Goal: Task Accomplishment & Management: Use online tool/utility

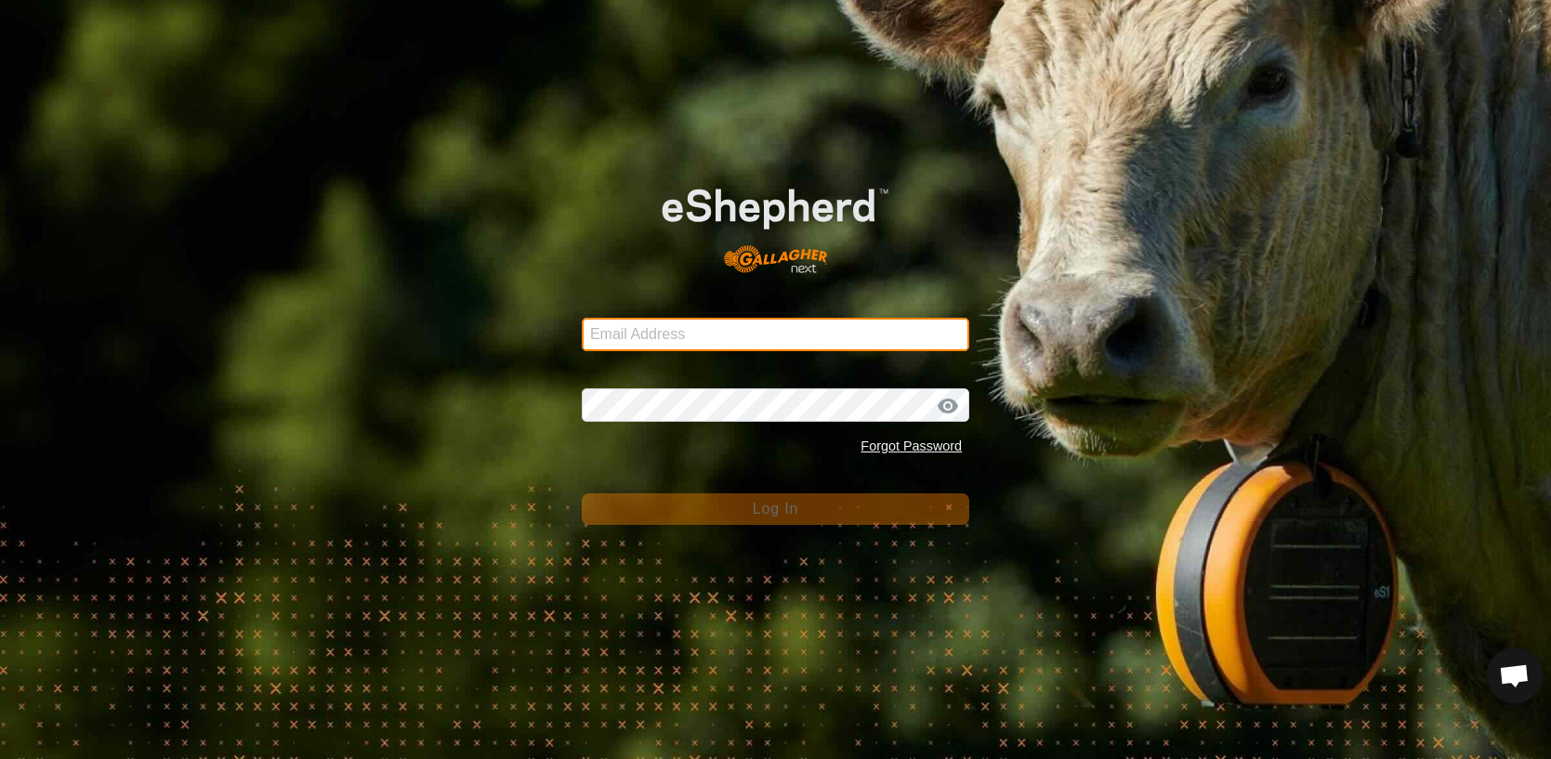
type input "[EMAIL_ADDRESS][DOMAIN_NAME]"
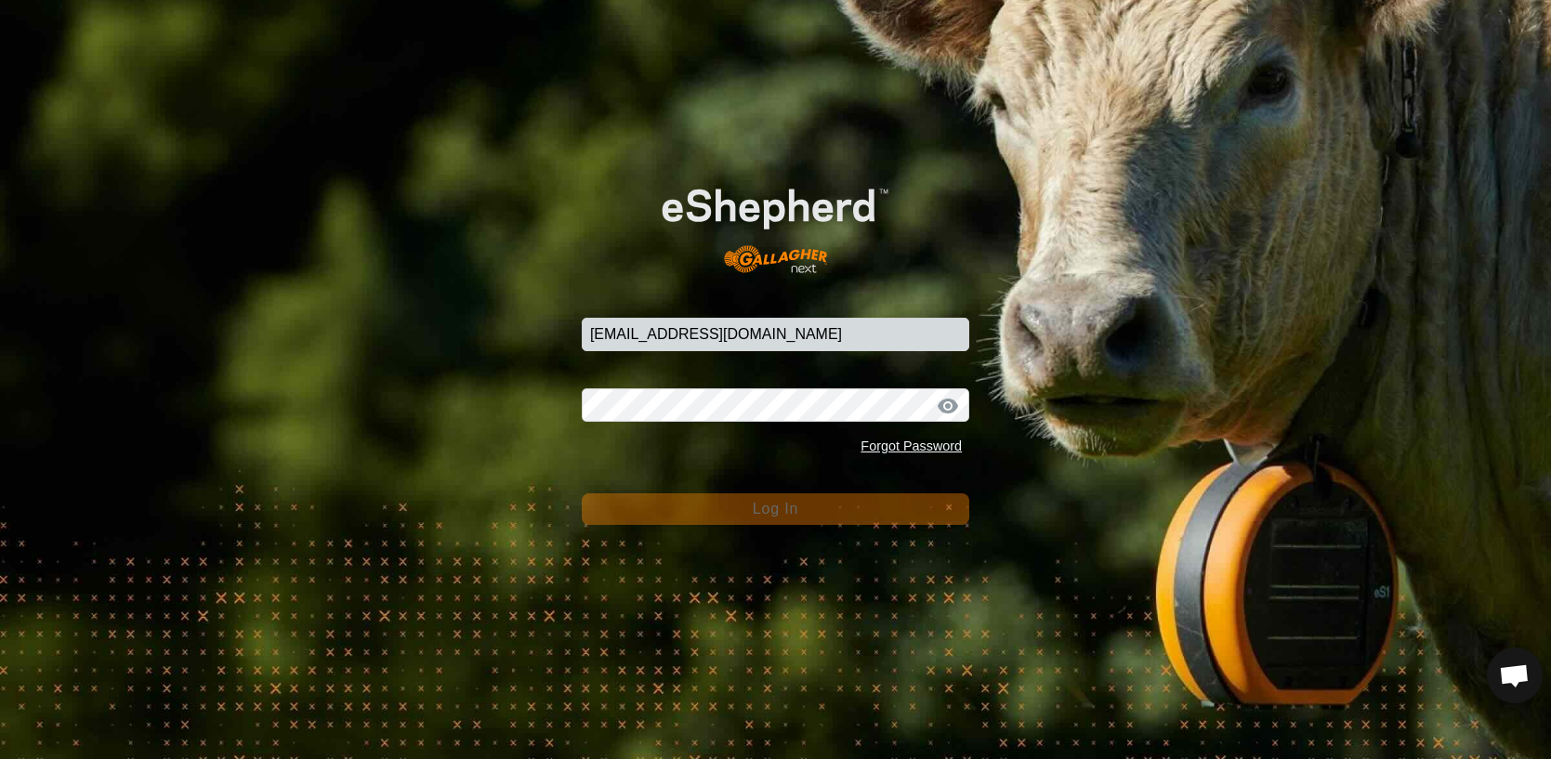
click at [793, 502] on span "Log In" at bounding box center [776, 509] width 46 height 16
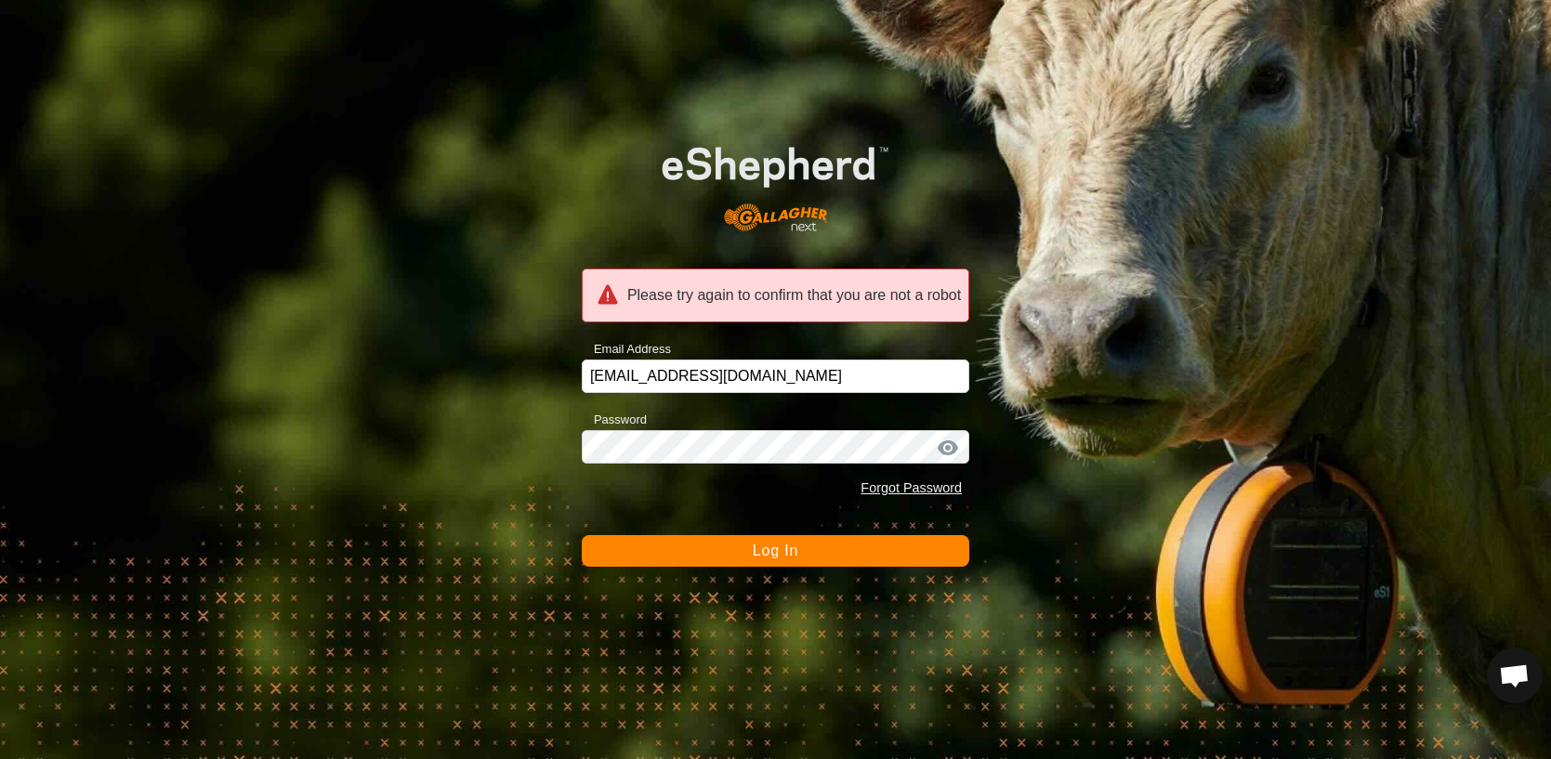
click at [834, 556] on button "Log In" at bounding box center [776, 551] width 388 height 32
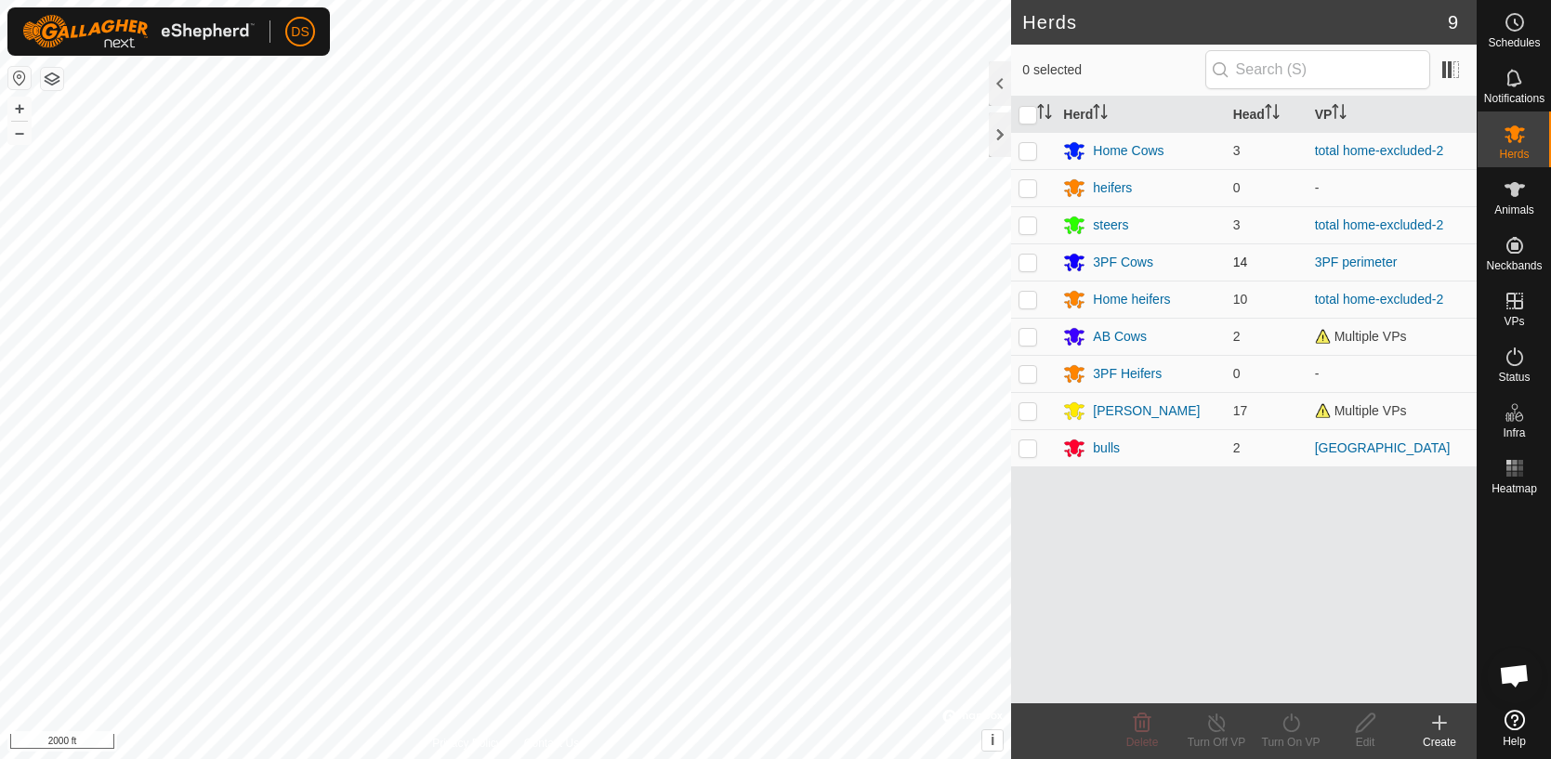
click at [1197, 245] on td "3PF Cows" at bounding box center [1140, 262] width 169 height 37
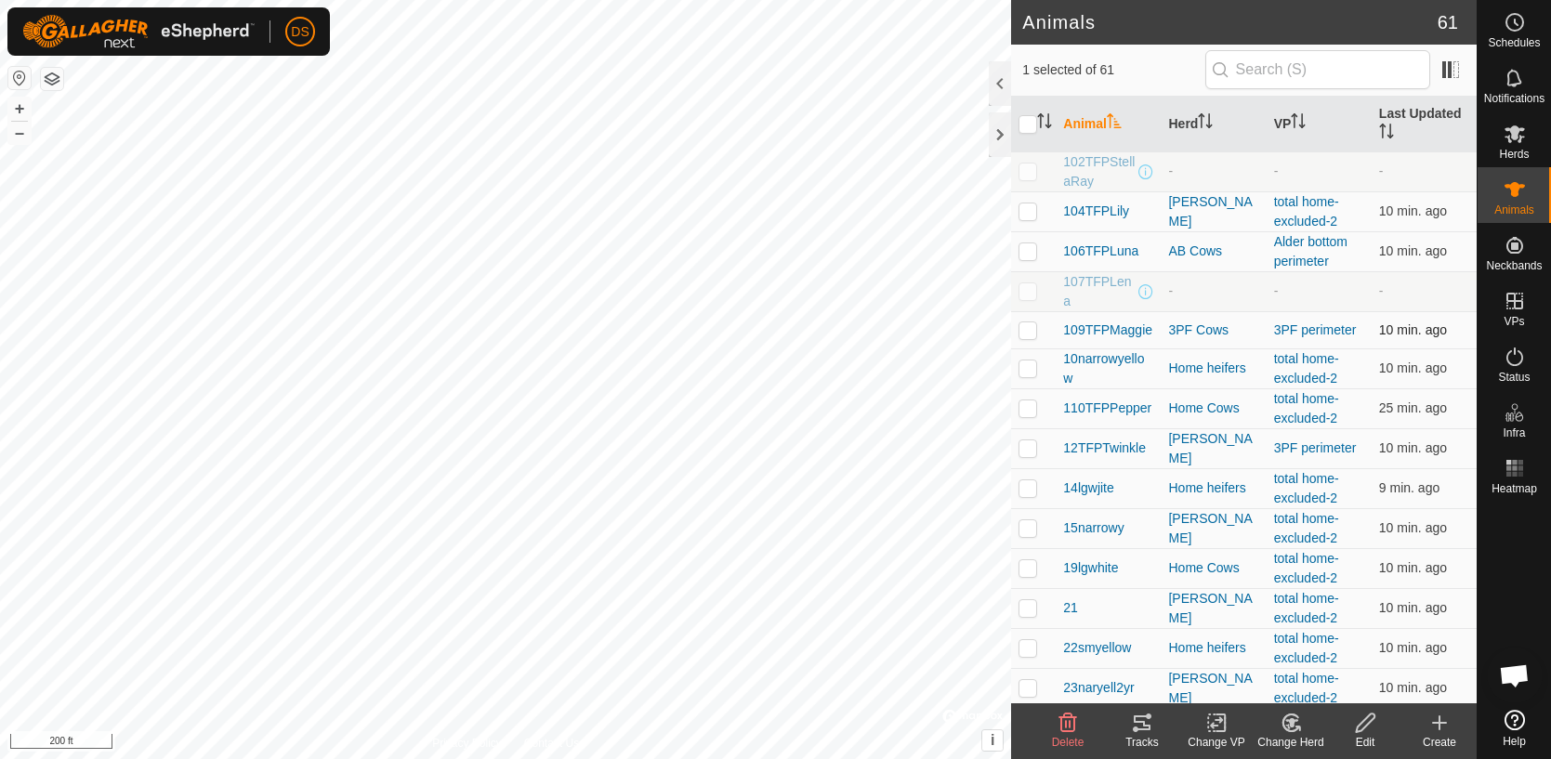
click at [1035, 330] on p-checkbox at bounding box center [1028, 330] width 19 height 15
checkbox input "false"
checkbox input "true"
checkbox input "false"
checkbox input "true"
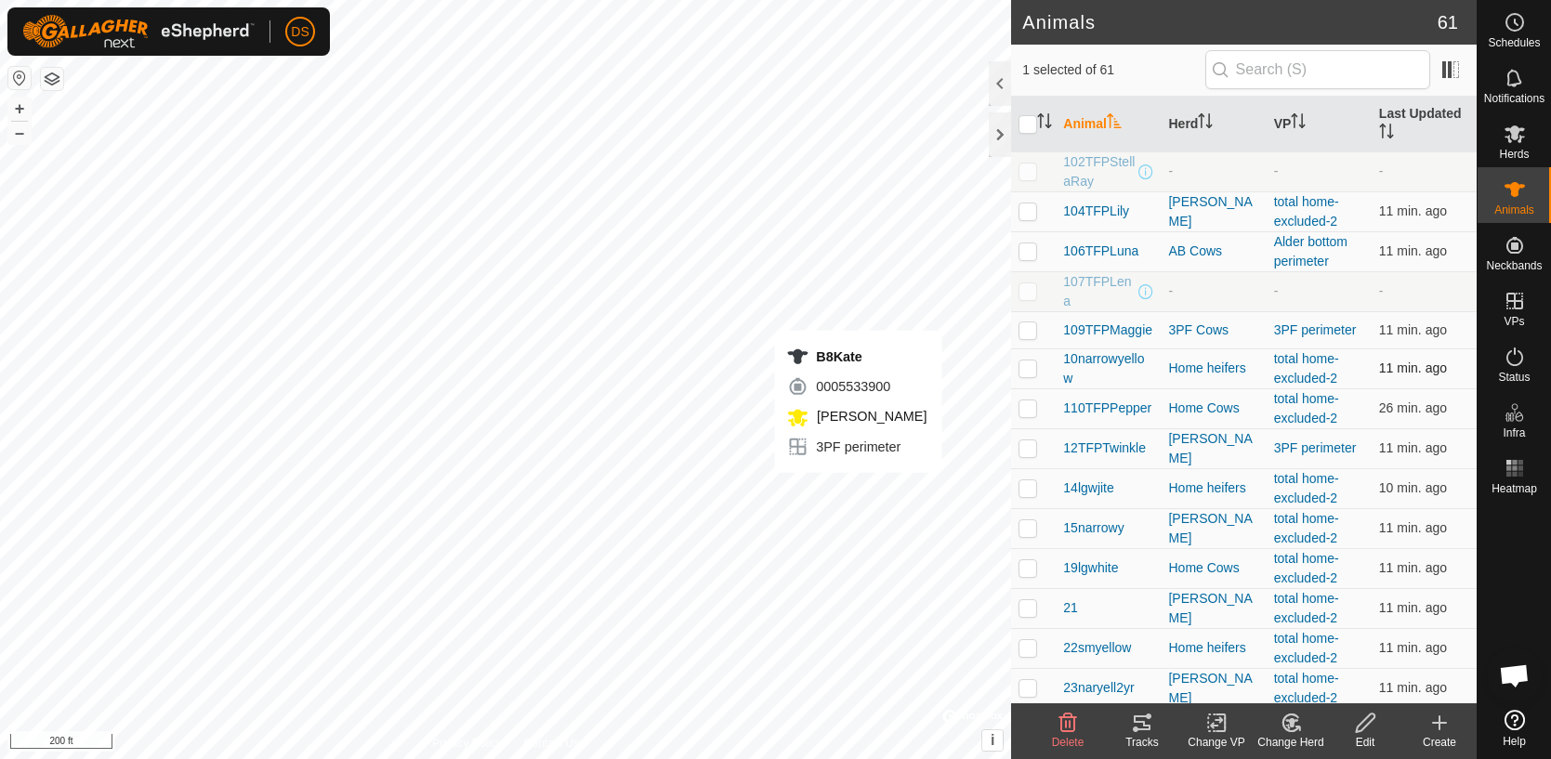
checkbox input "false"
click at [1021, 333] on p-checkbox at bounding box center [1028, 330] width 19 height 15
checkbox input "true"
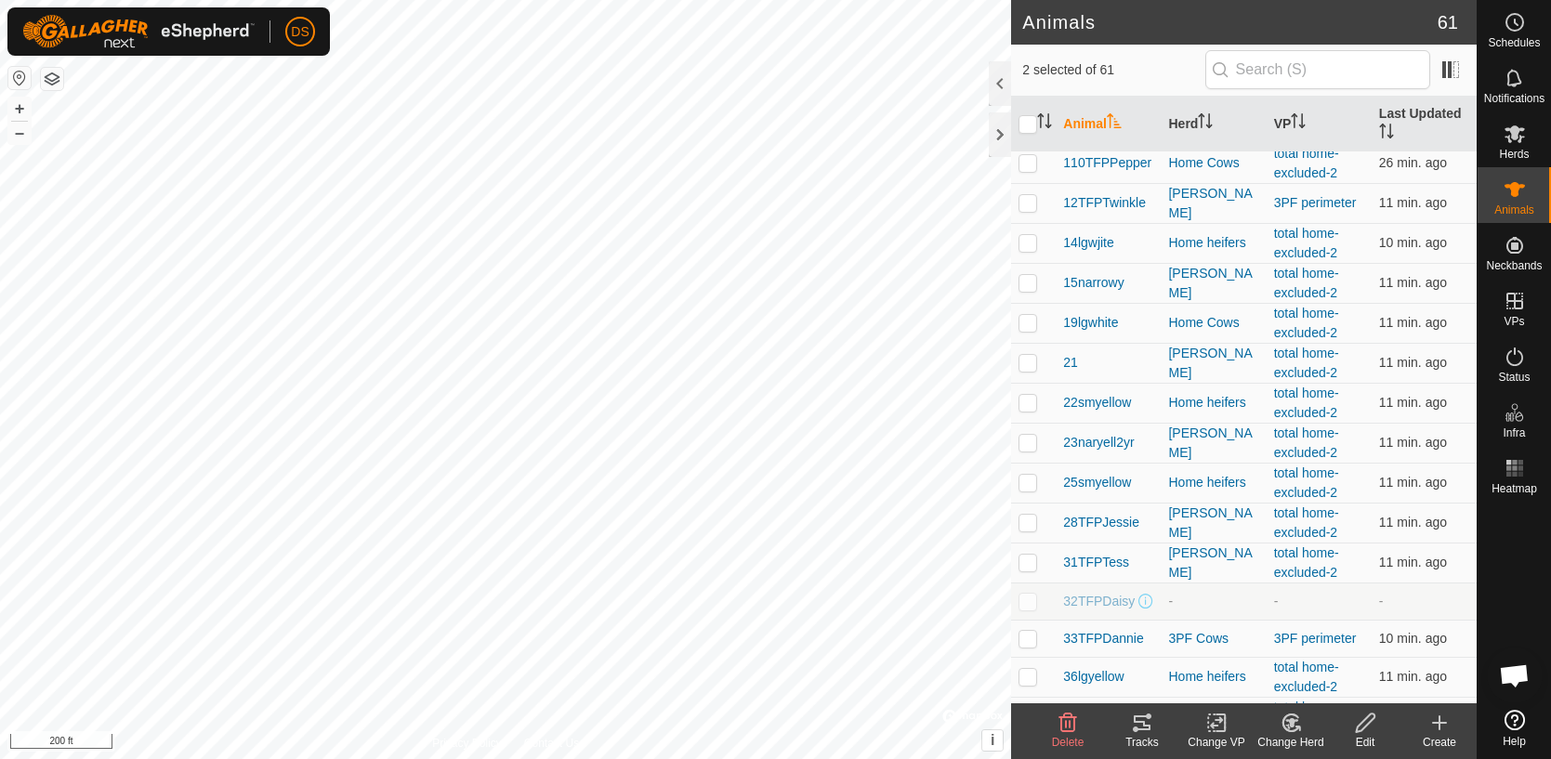
scroll to position [244, 0]
click at [1144, 725] on icon at bounding box center [1142, 723] width 17 height 15
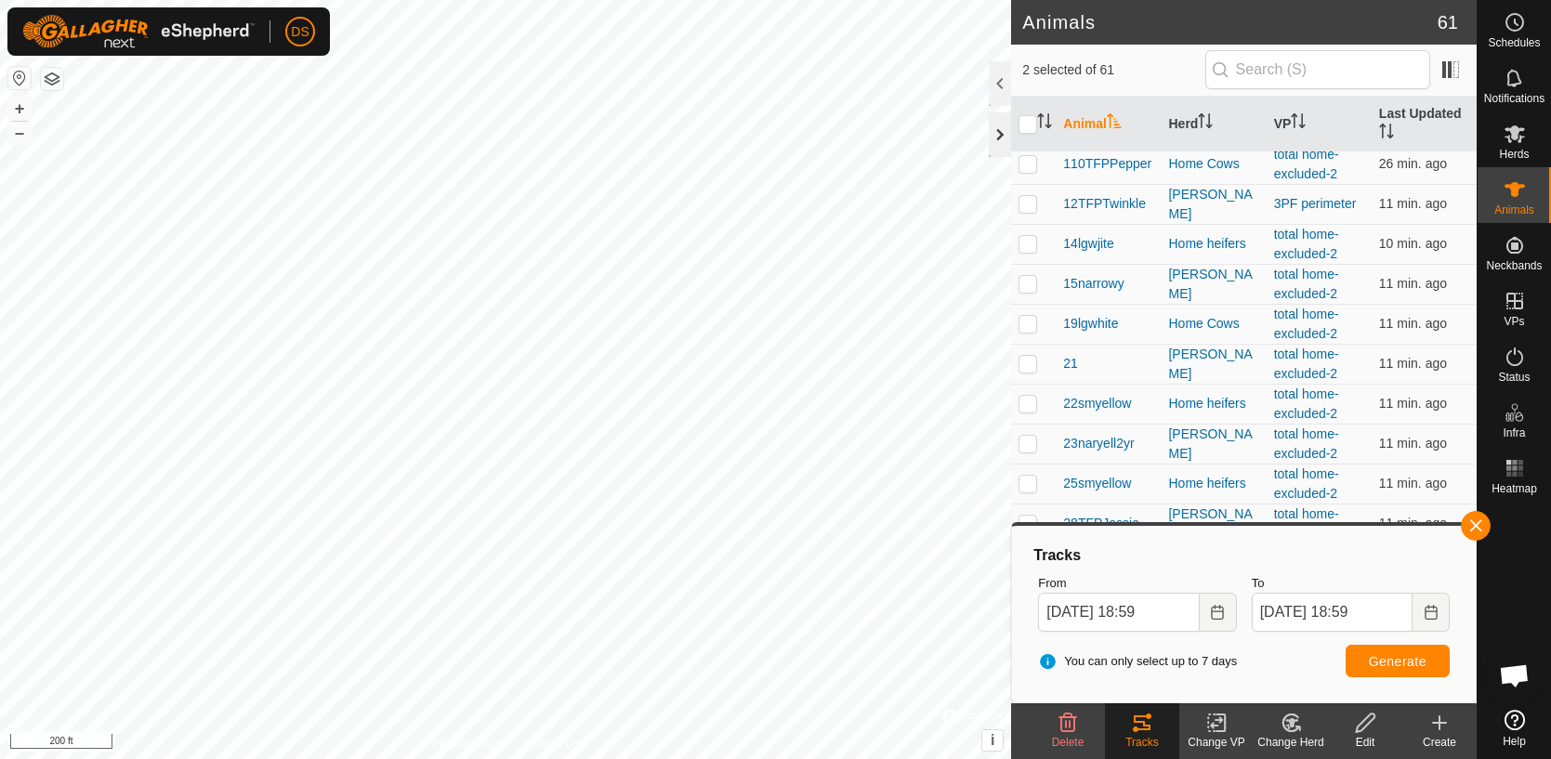
click at [998, 131] on div at bounding box center [1000, 134] width 22 height 45
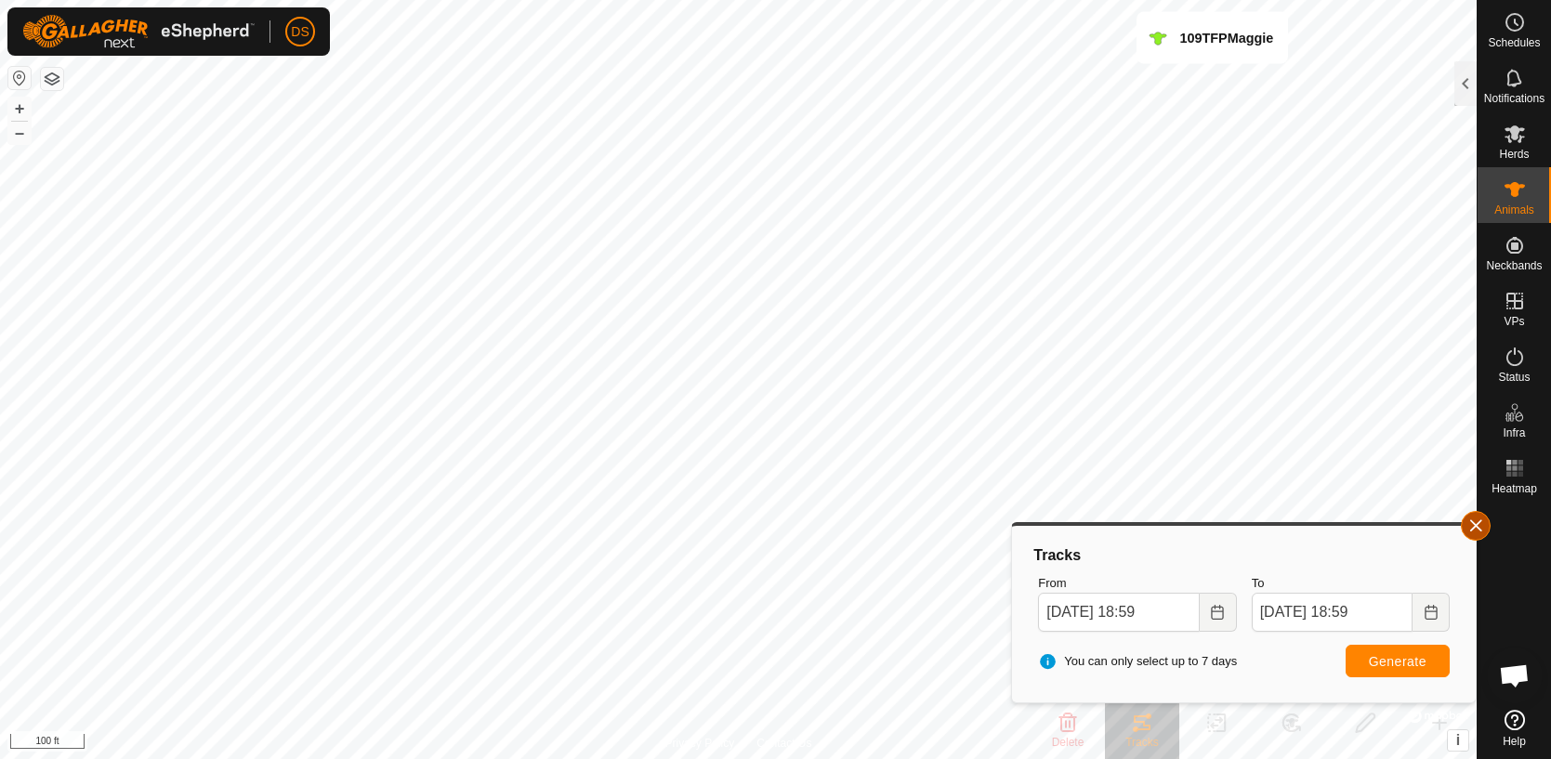
click at [1485, 533] on button "button" at bounding box center [1476, 526] width 30 height 30
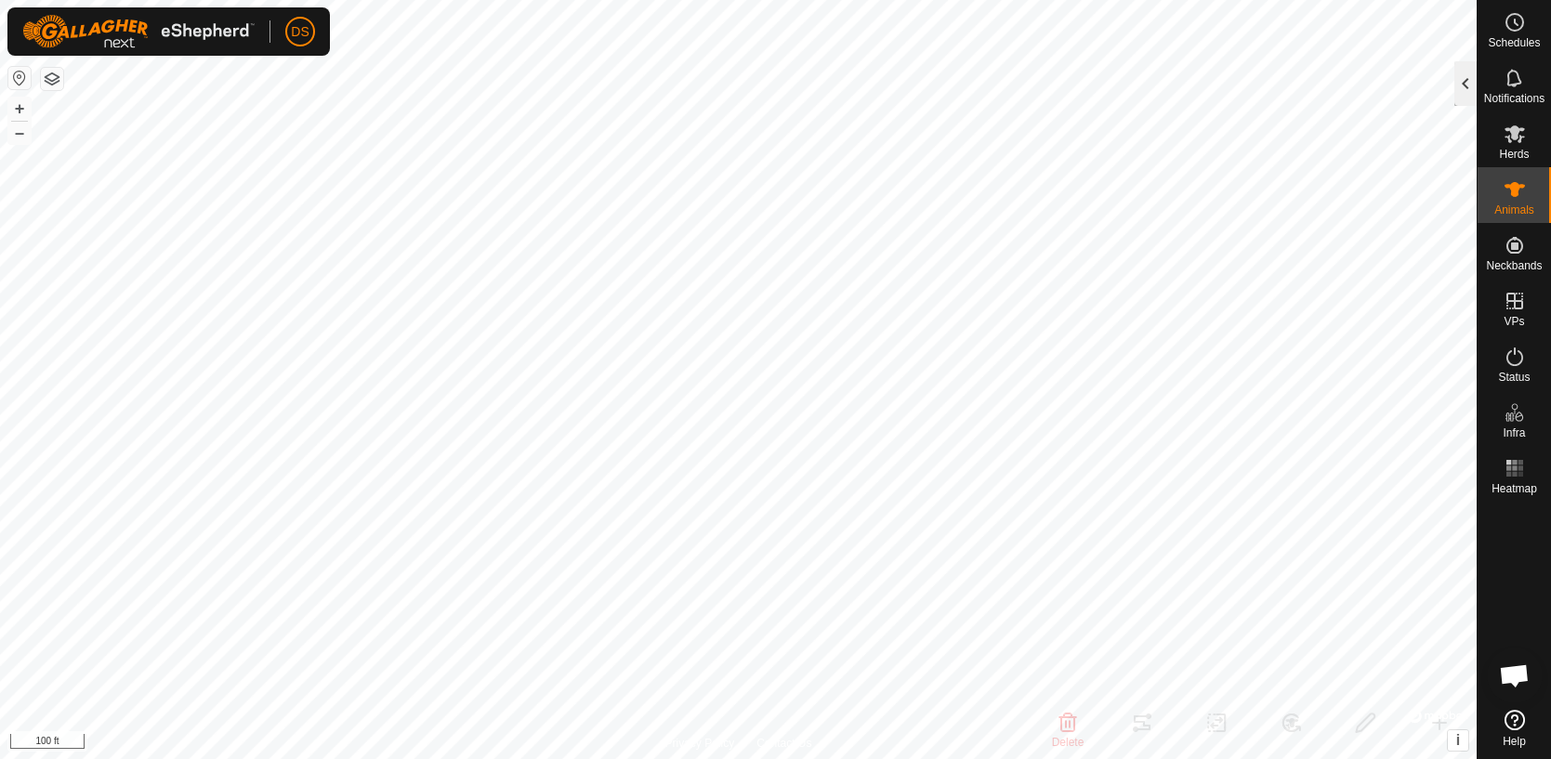
click at [1470, 86] on div at bounding box center [1466, 83] width 22 height 45
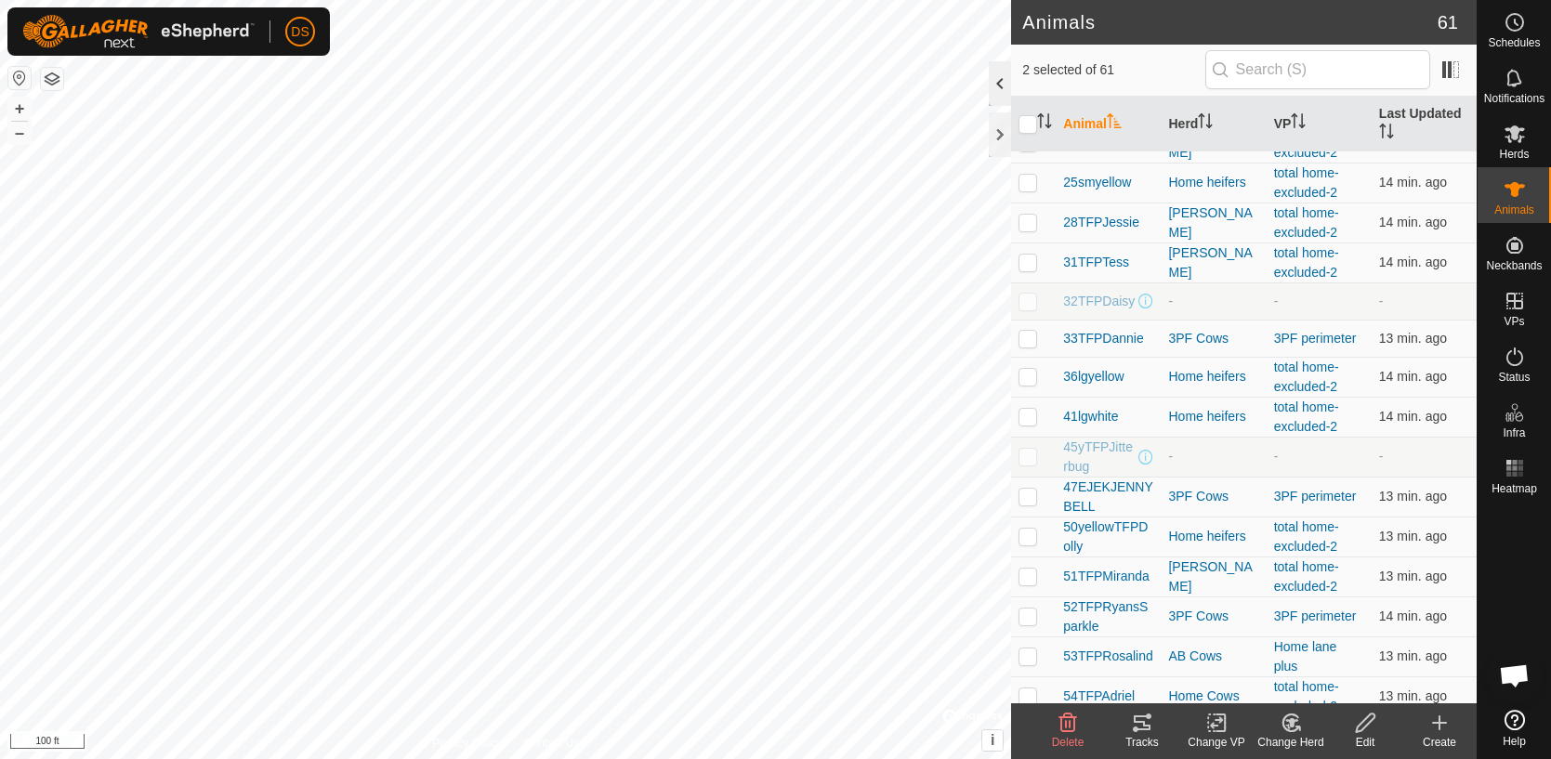
scroll to position [552, 0]
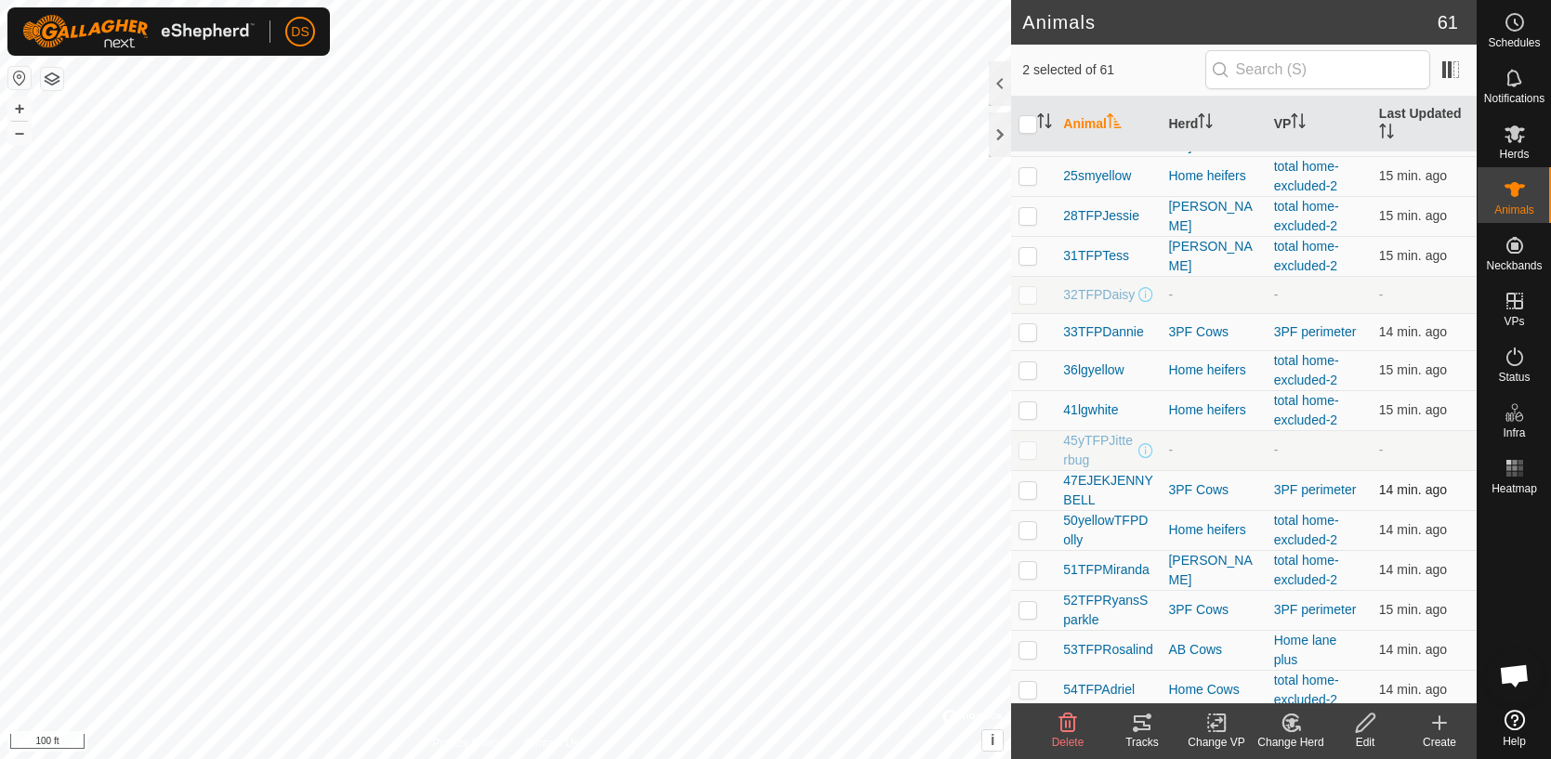
click at [1034, 493] on td at bounding box center [1033, 490] width 45 height 40
checkbox input "true"
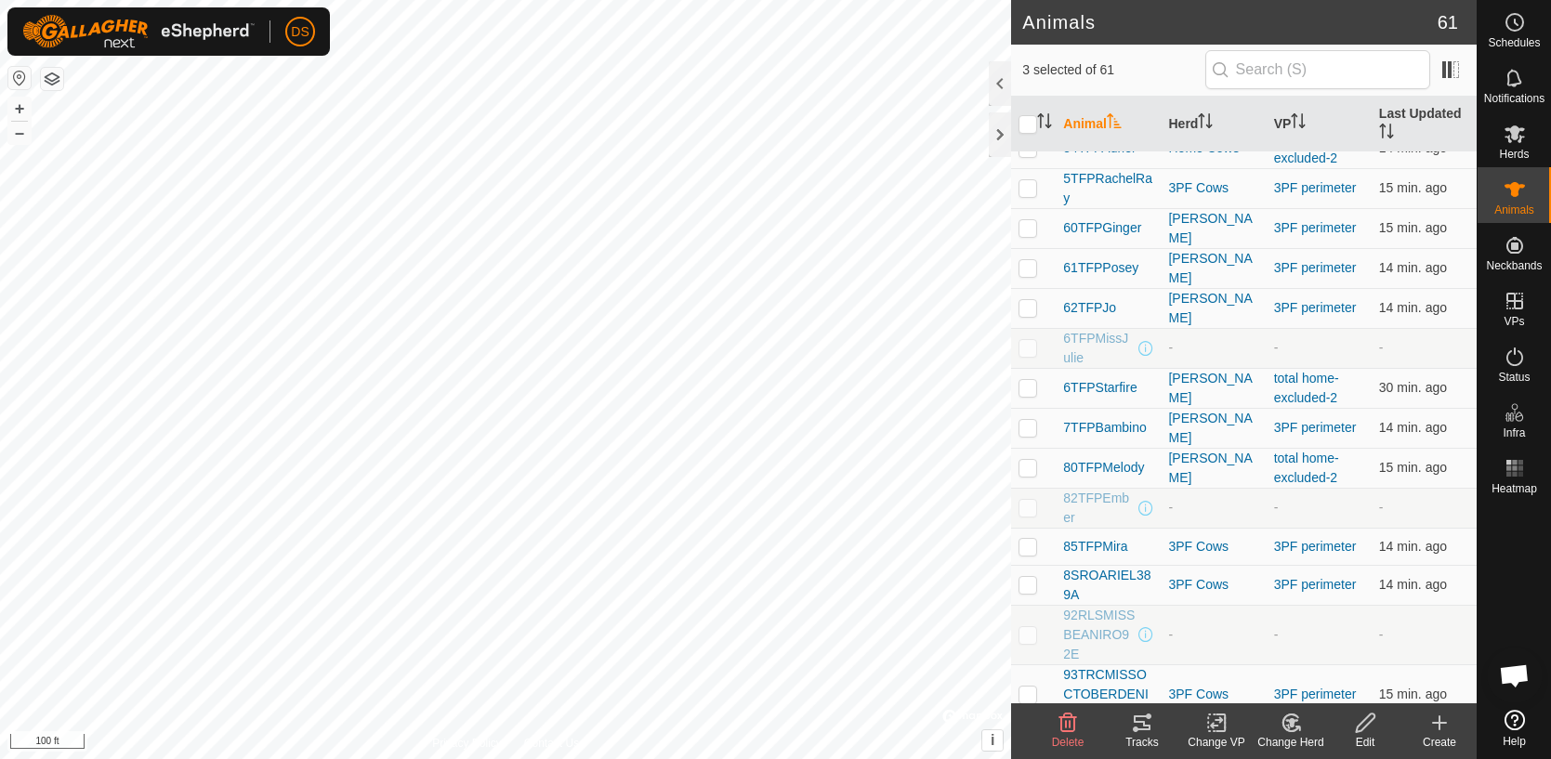
scroll to position [1098, 0]
click at [1034, 535] on p-checkbox at bounding box center [1028, 542] width 19 height 15
checkbox input "true"
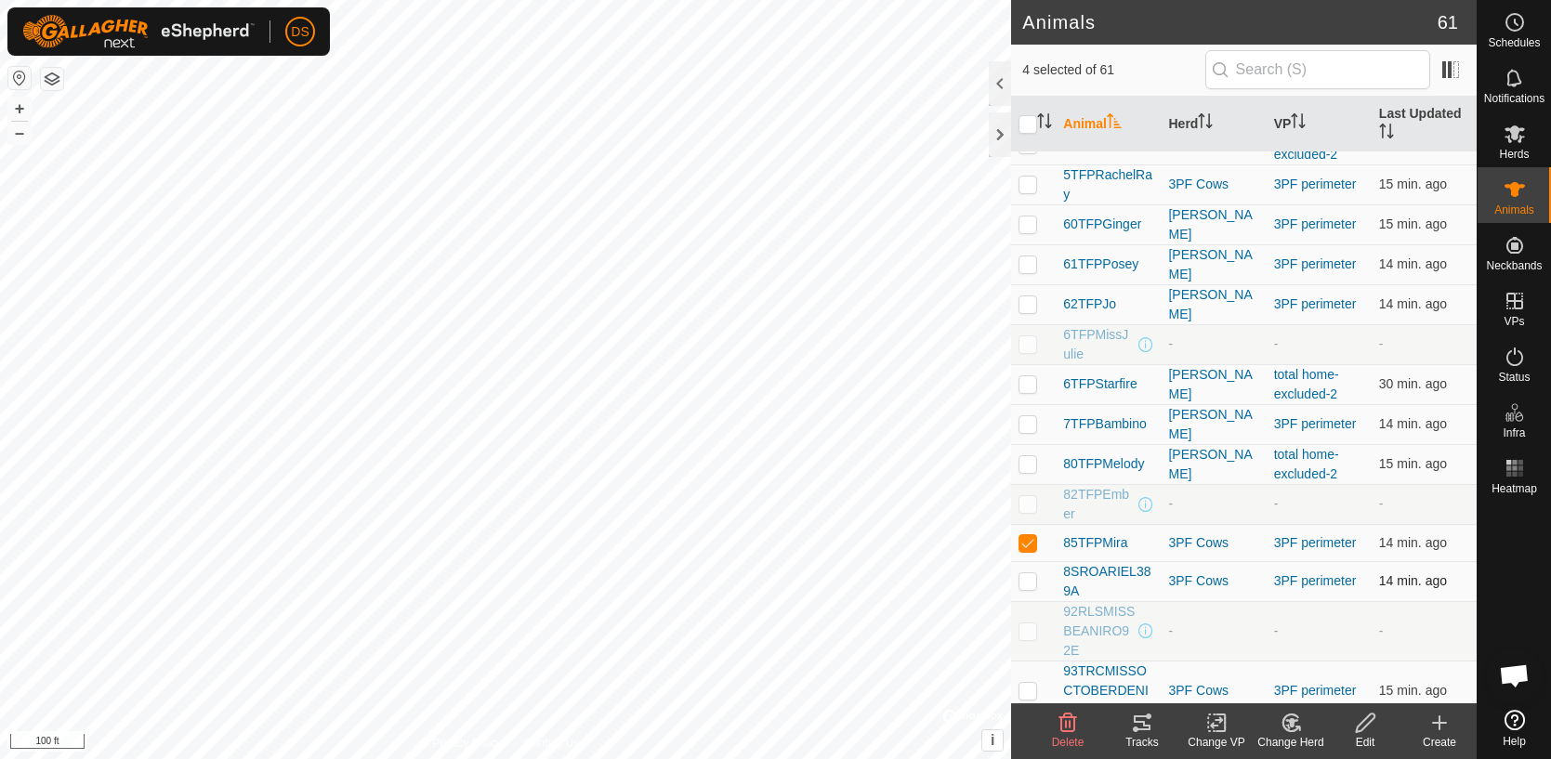
click at [1035, 568] on td at bounding box center [1033, 581] width 45 height 40
checkbox input "true"
checkbox input "false"
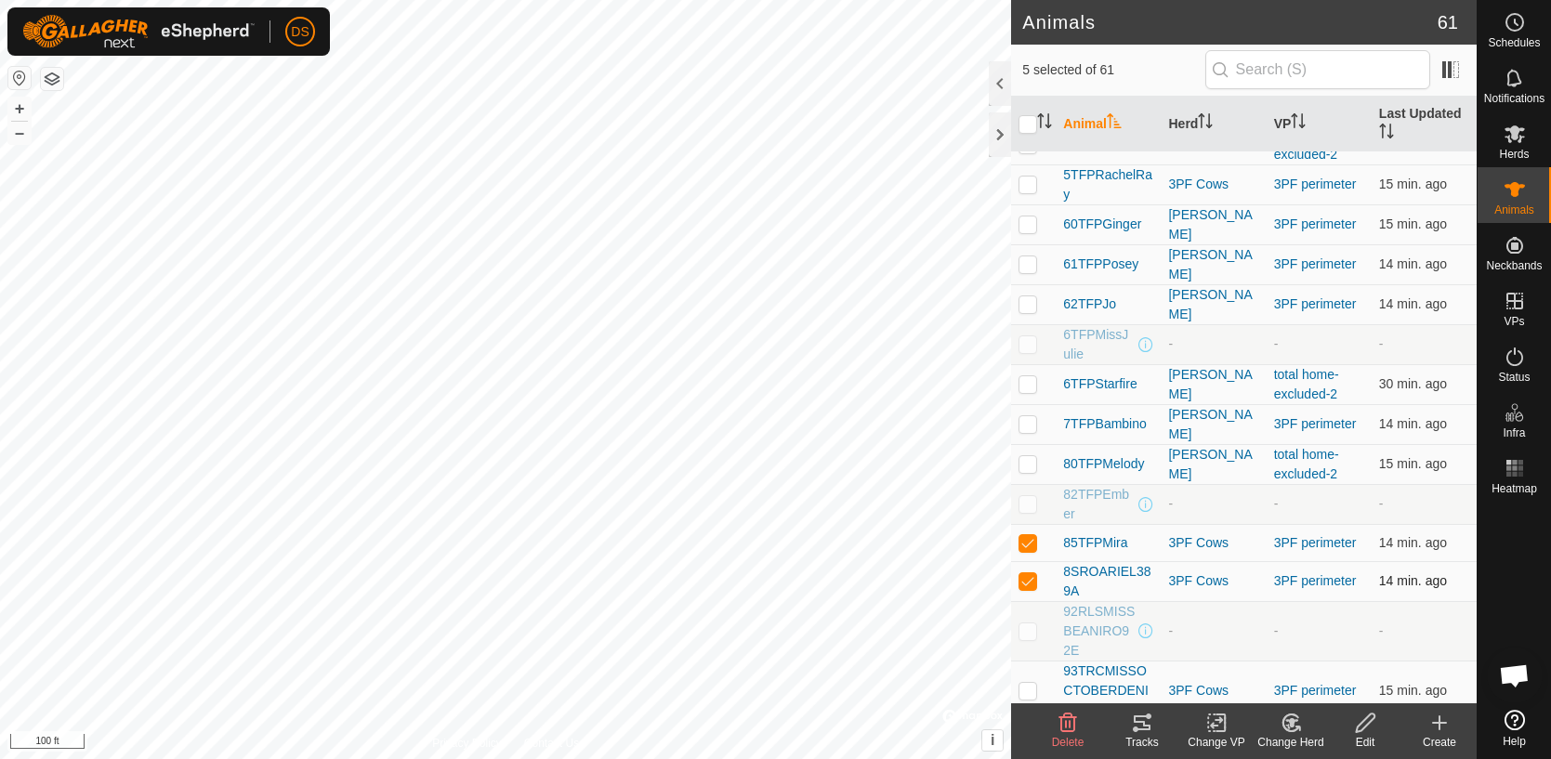
checkbox input "false"
click at [1032, 572] on td at bounding box center [1033, 581] width 45 height 40
checkbox input "true"
click at [1033, 535] on p-checkbox at bounding box center [1028, 542] width 19 height 15
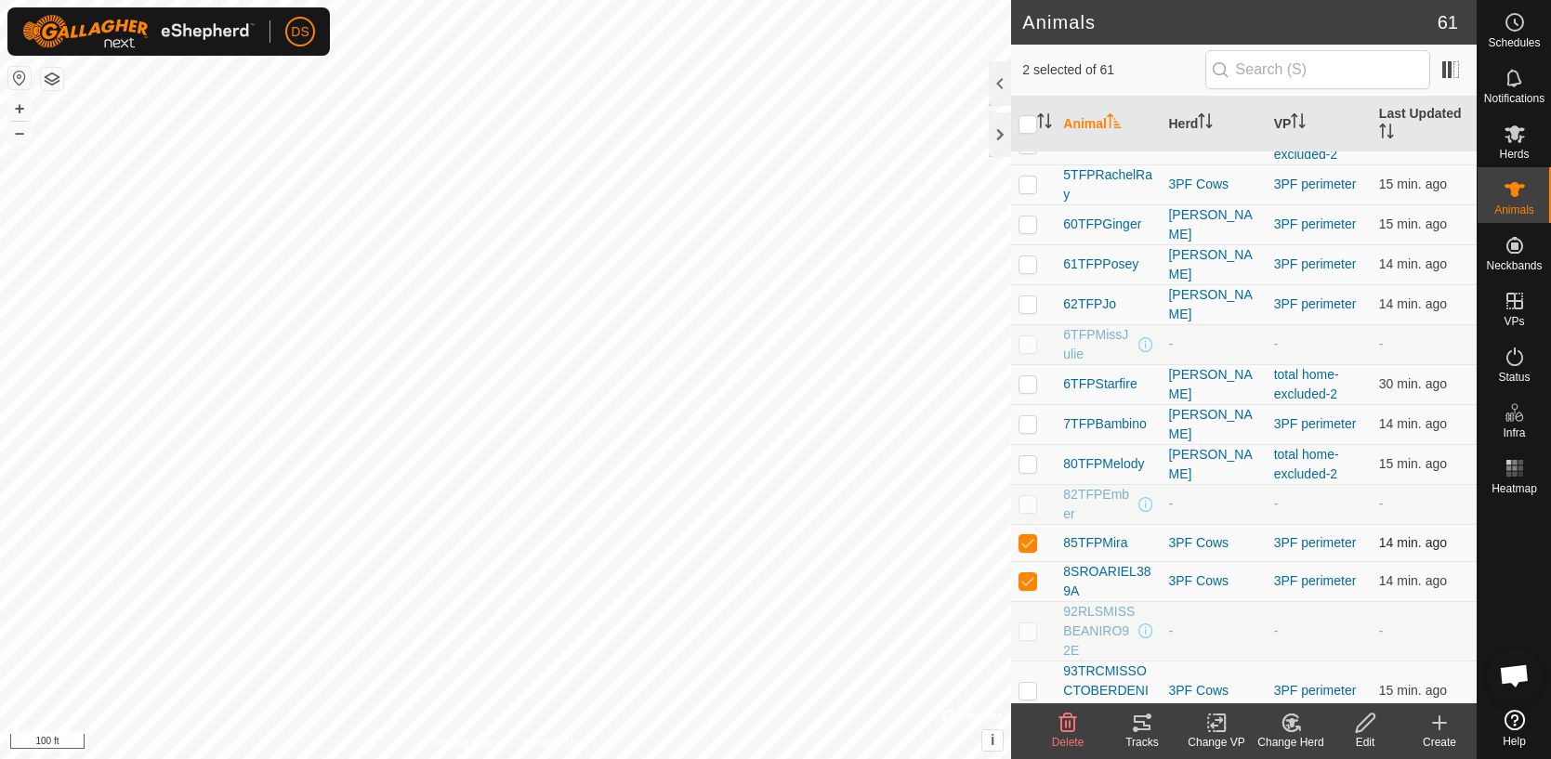
click at [1034, 535] on p-checkbox at bounding box center [1028, 542] width 19 height 15
checkbox input "false"
click at [1035, 416] on p-checkbox at bounding box center [1028, 423] width 19 height 15
click at [1038, 413] on td at bounding box center [1033, 424] width 45 height 40
checkbox input "false"
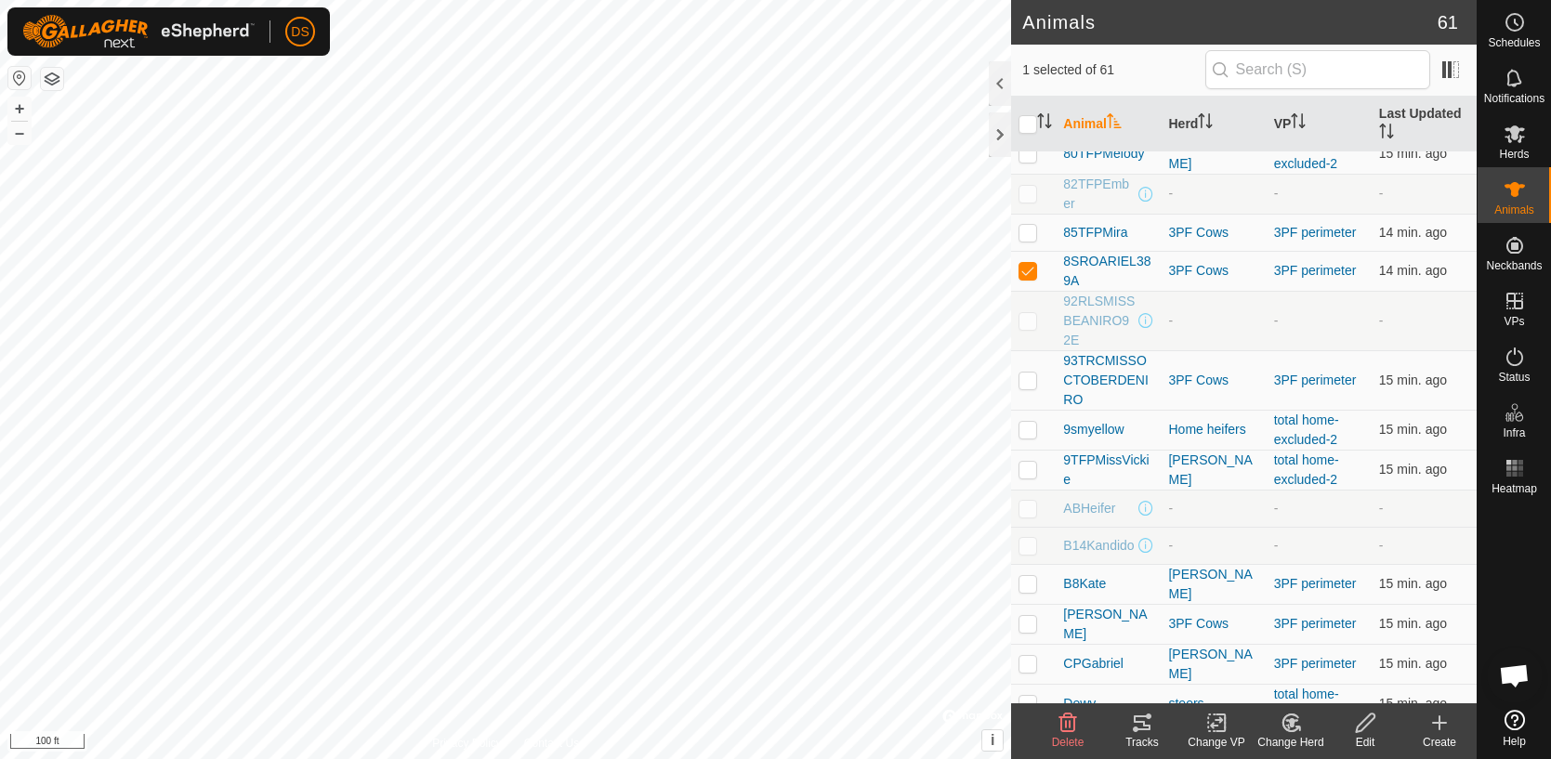
scroll to position [1409, 0]
click at [1031, 643] on td at bounding box center [1033, 663] width 45 height 40
checkbox input "true"
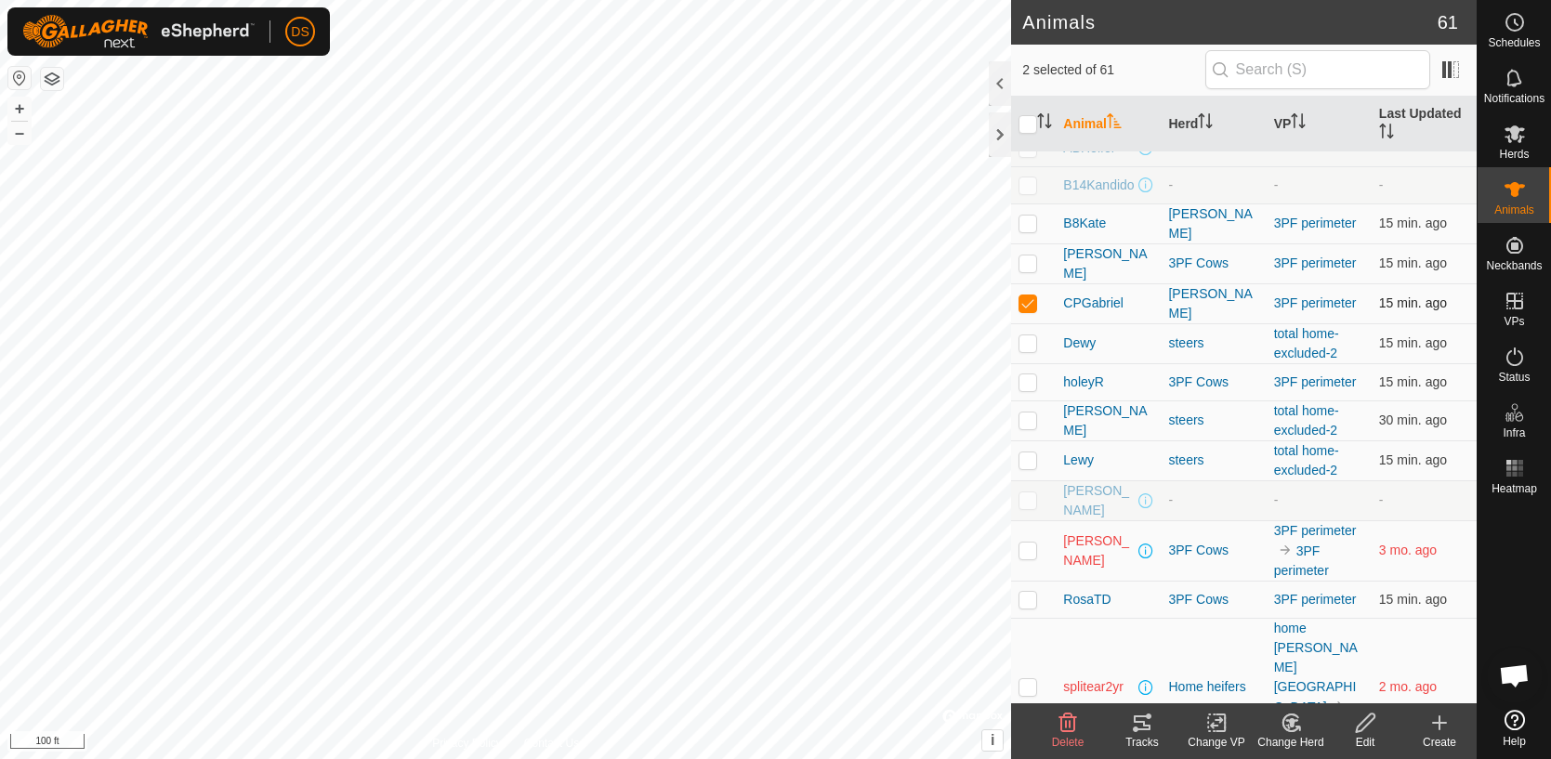
scroll to position [1772, 0]
click at [1174, 675] on div "Home heifers" at bounding box center [1213, 685] width 90 height 20
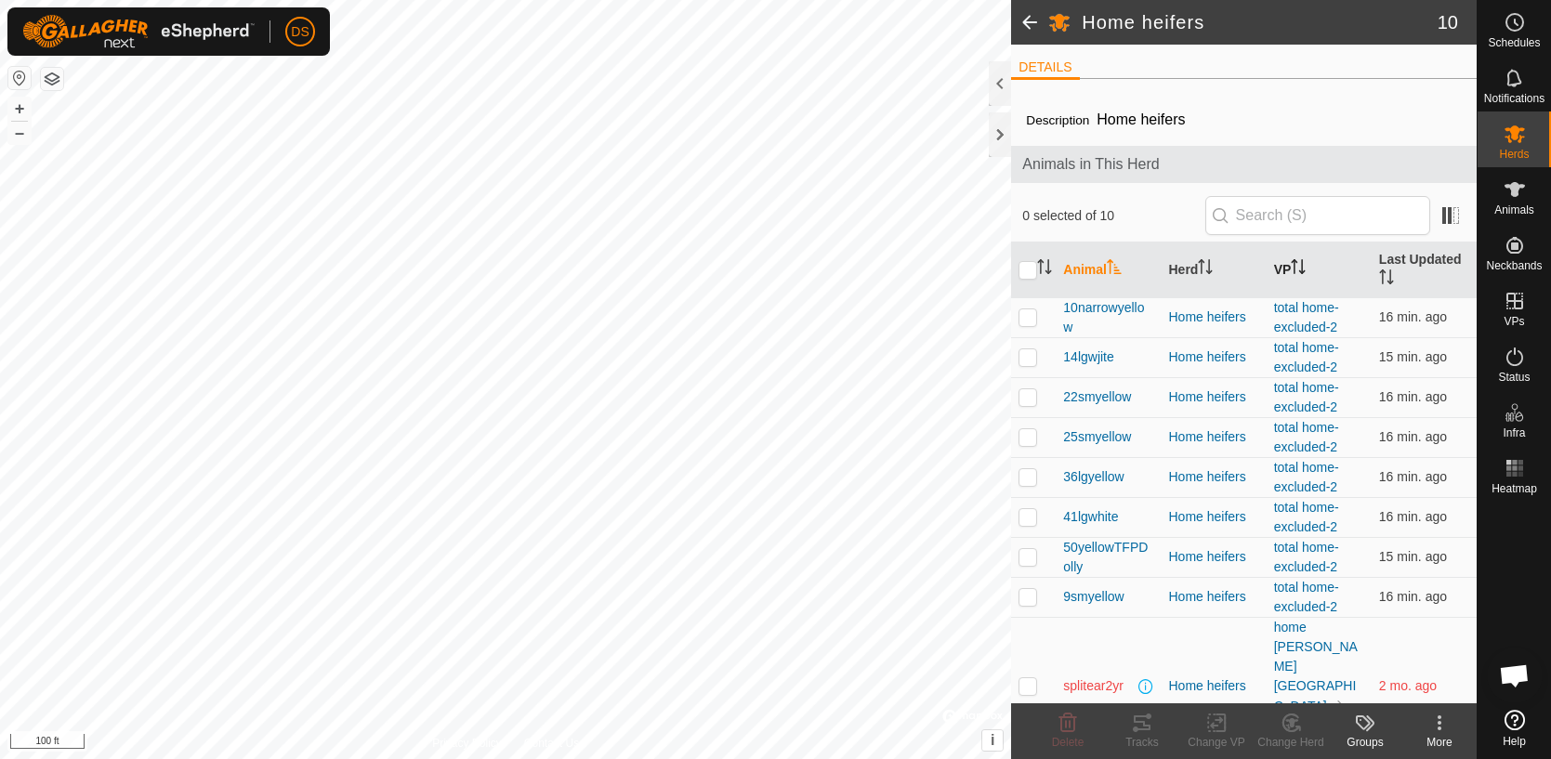
click at [1291, 274] on th "VP" at bounding box center [1319, 271] width 105 height 56
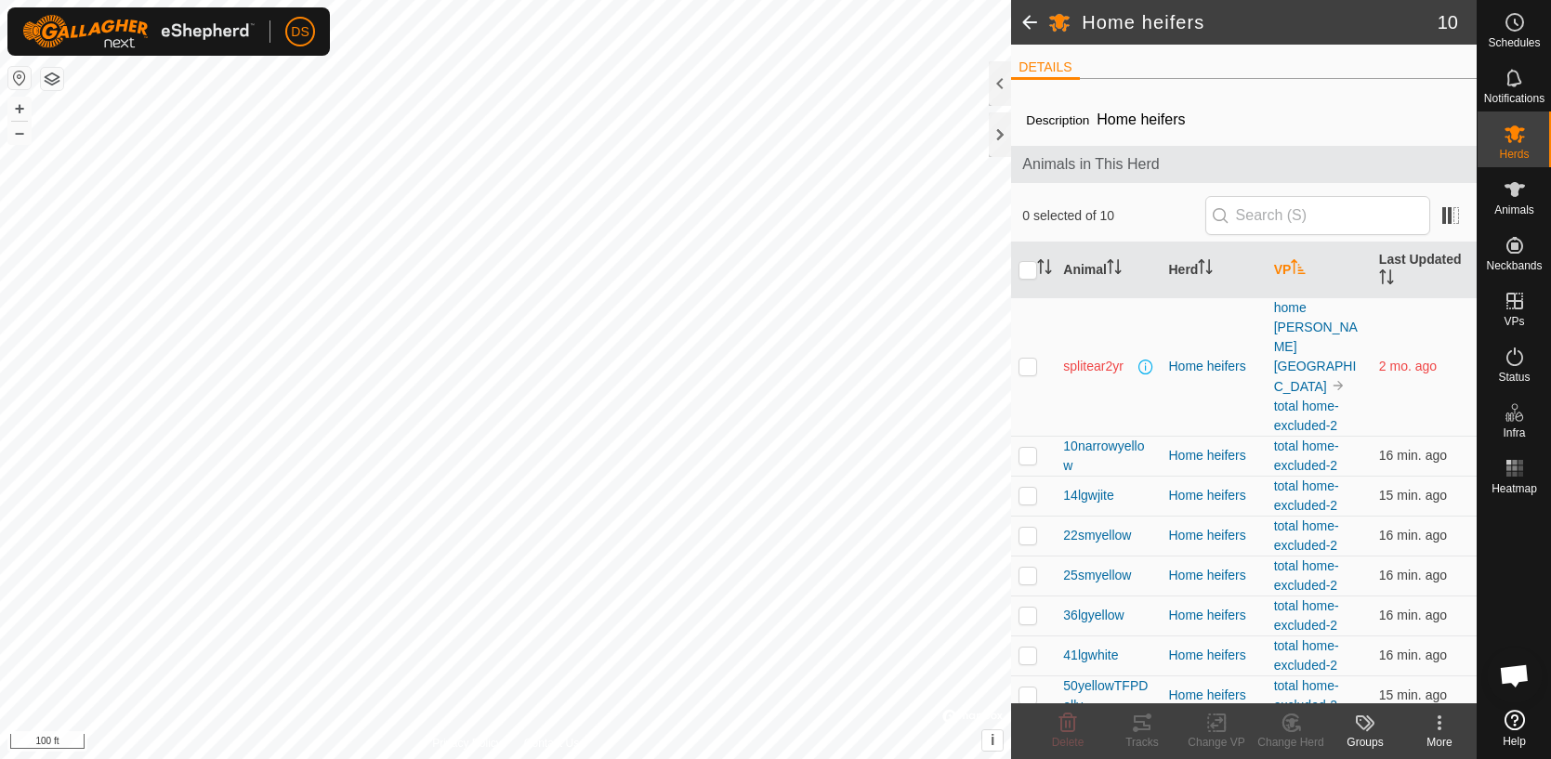
click at [1299, 270] on icon "Activate to sort" at bounding box center [1298, 266] width 15 height 15
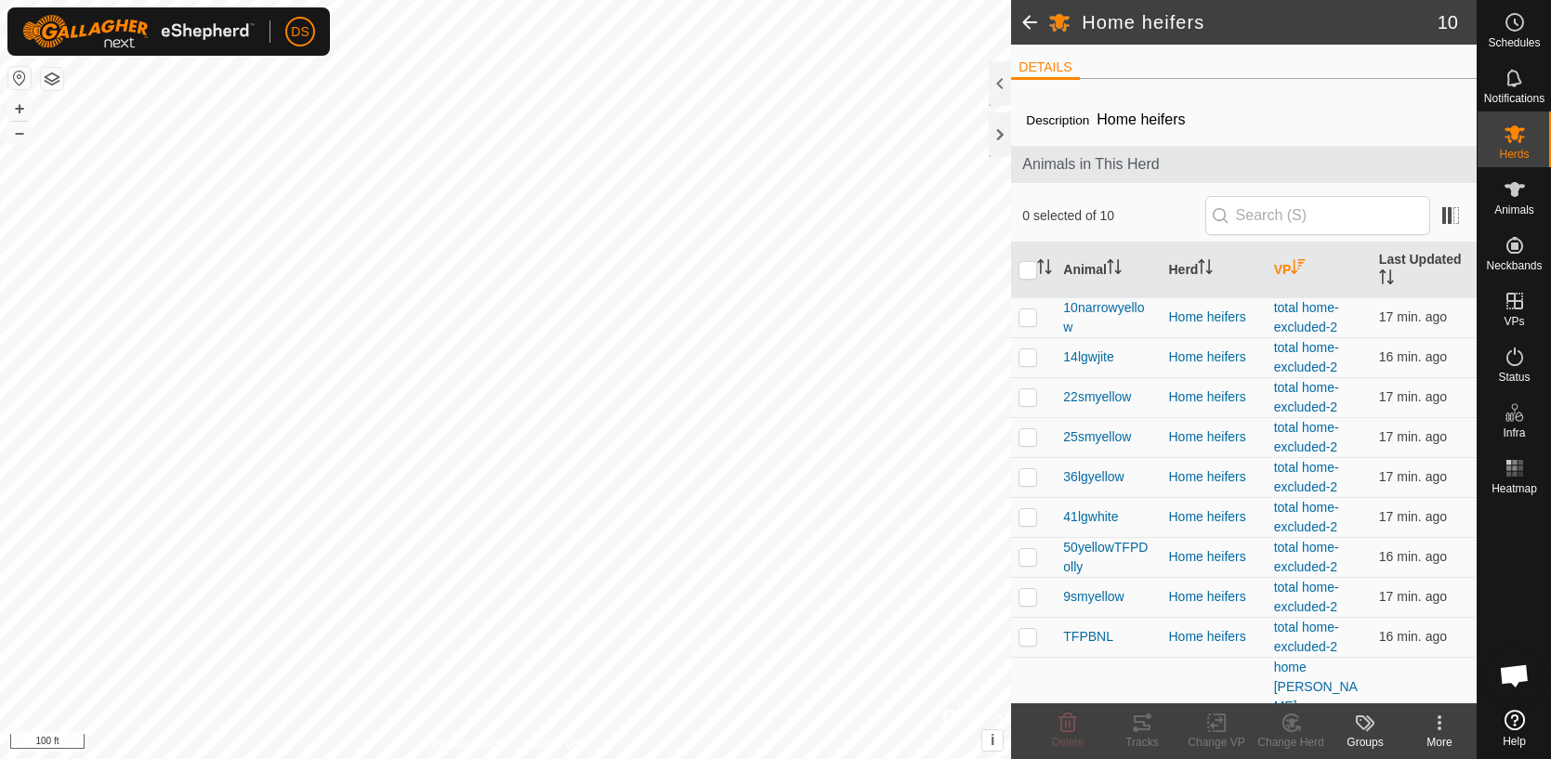
click at [1518, 202] on es-animals-svg-icon at bounding box center [1514, 190] width 33 height 30
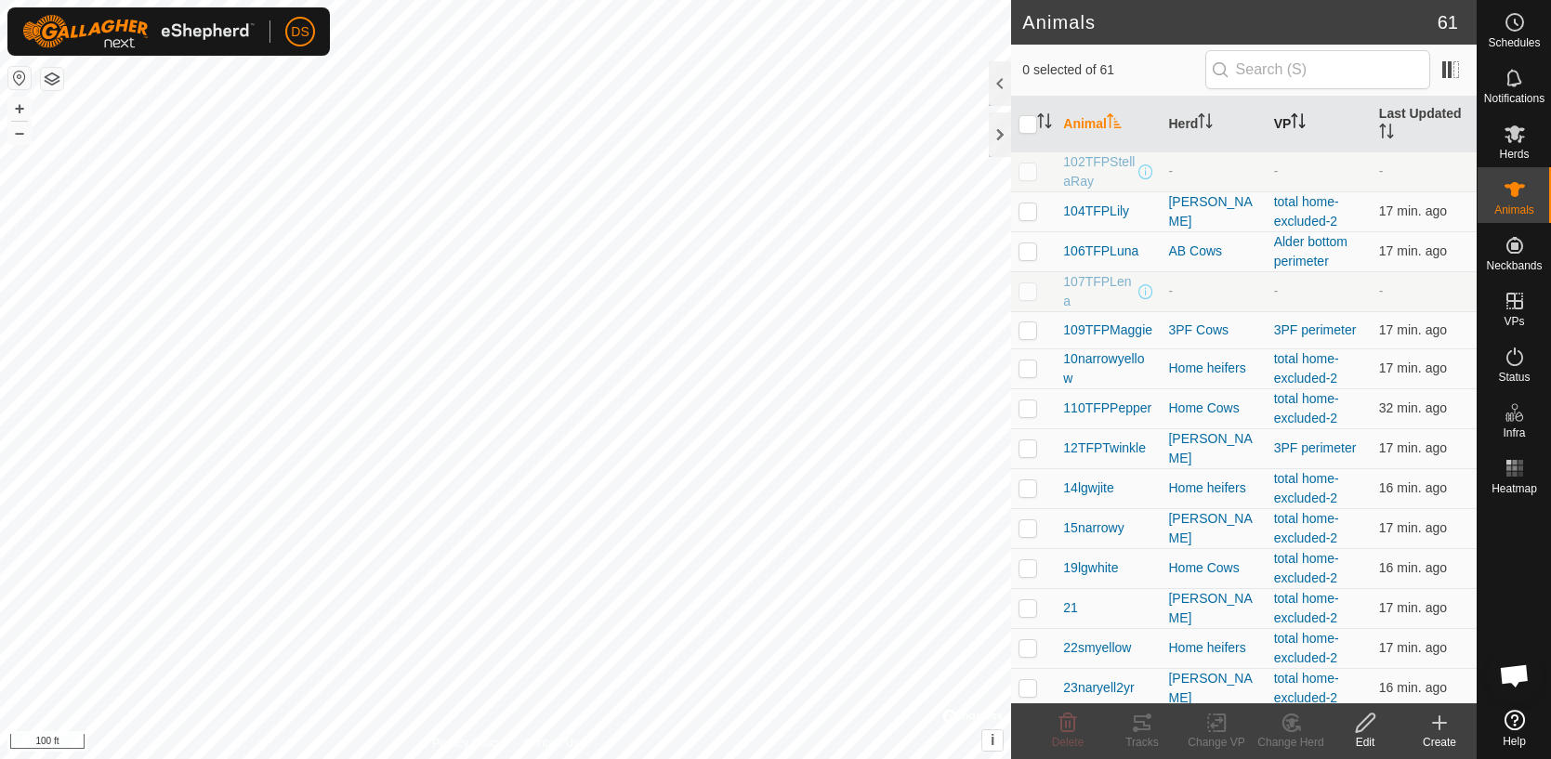
click at [1304, 120] on icon "Activate to sort" at bounding box center [1303, 120] width 2 height 15
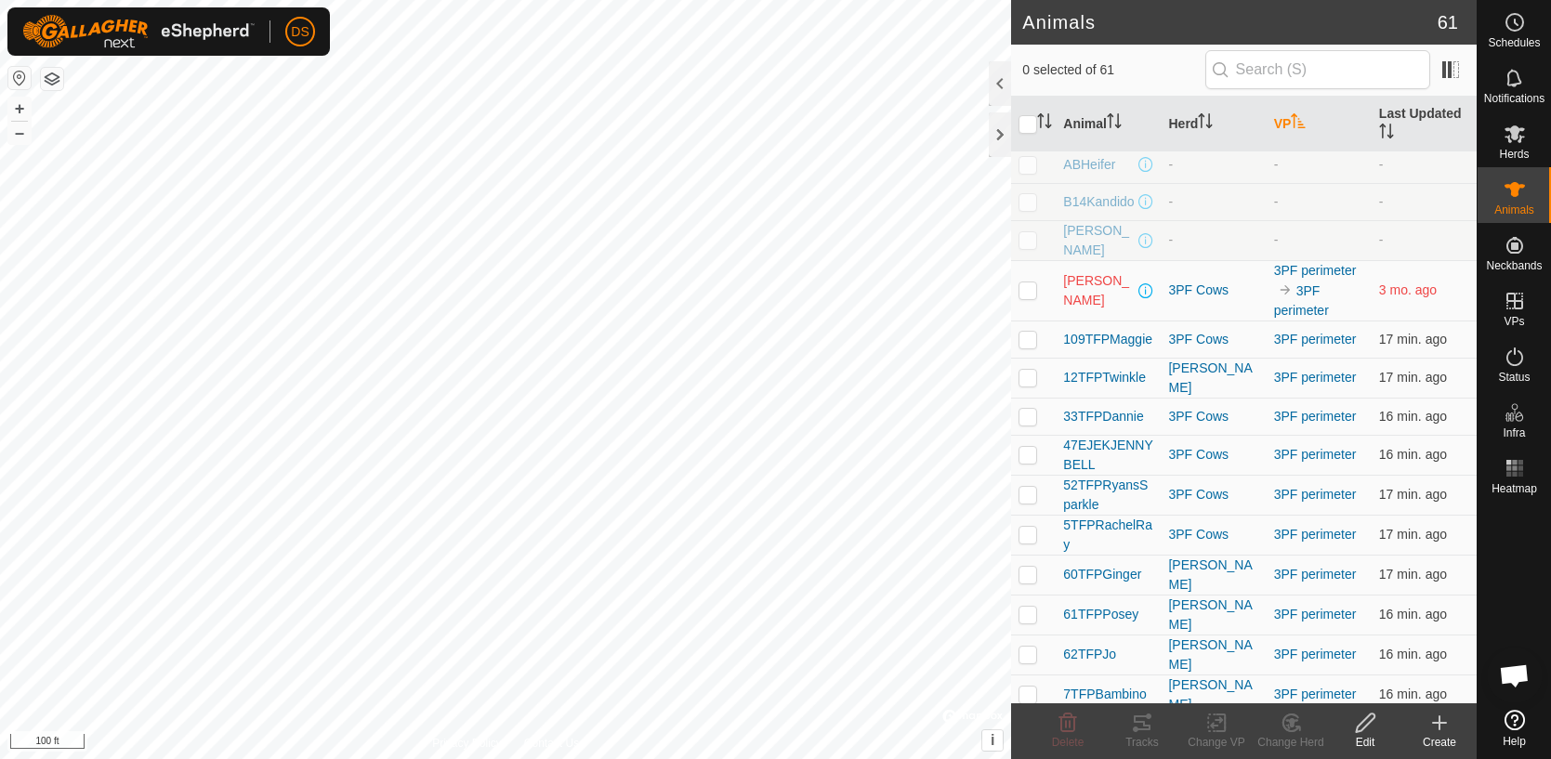
scroll to position [303, 0]
click at [1034, 335] on p-checkbox at bounding box center [1028, 338] width 19 height 15
checkbox input "true"
click at [1032, 412] on p-checkbox at bounding box center [1028, 415] width 19 height 15
click at [1038, 413] on td at bounding box center [1033, 415] width 45 height 37
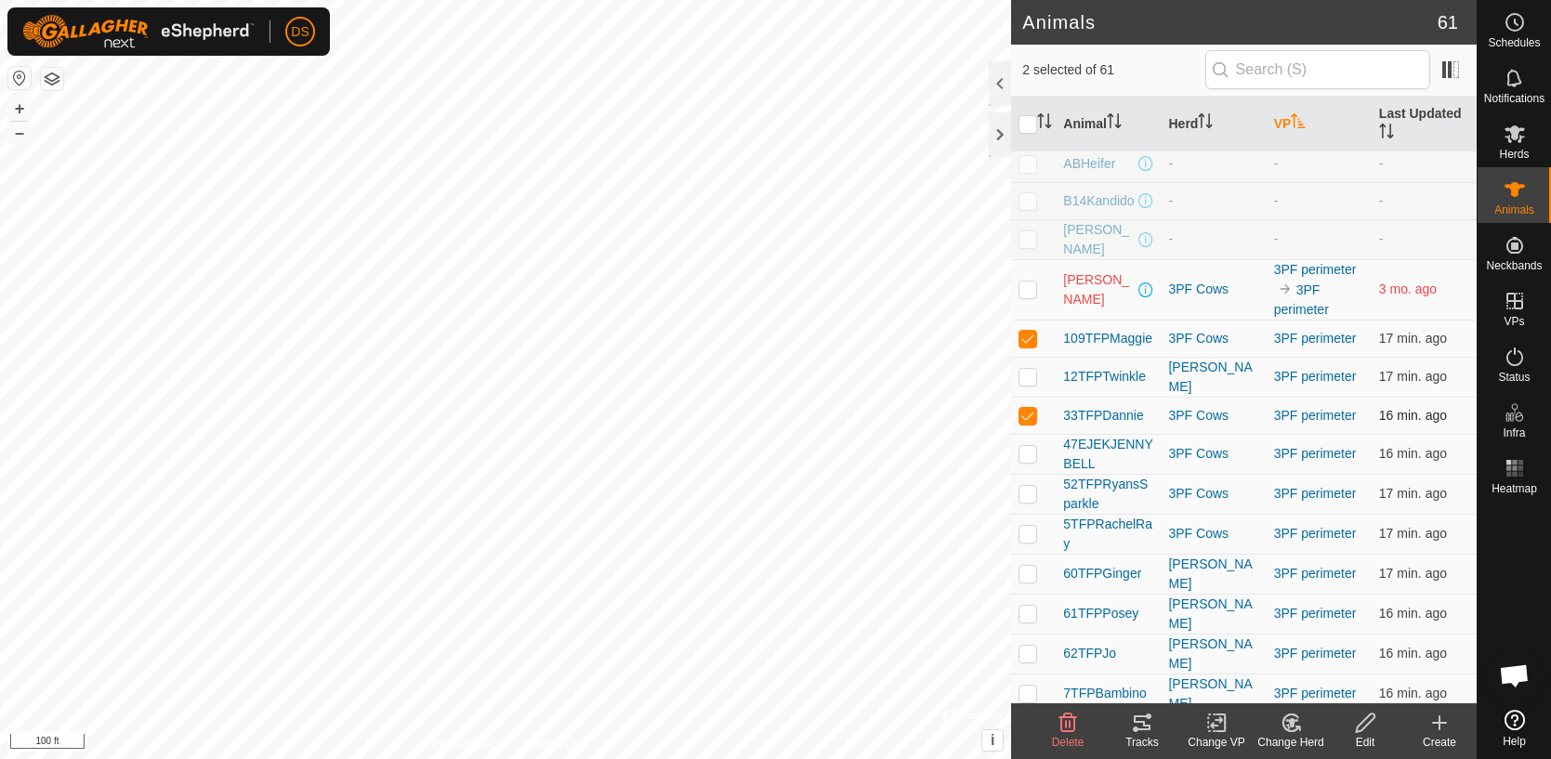
checkbox input "false"
click at [1035, 449] on p-checkbox at bounding box center [1028, 453] width 19 height 15
checkbox input "true"
click at [1032, 489] on p-checkbox at bounding box center [1028, 493] width 19 height 15
click at [1034, 486] on p-checkbox at bounding box center [1028, 493] width 19 height 15
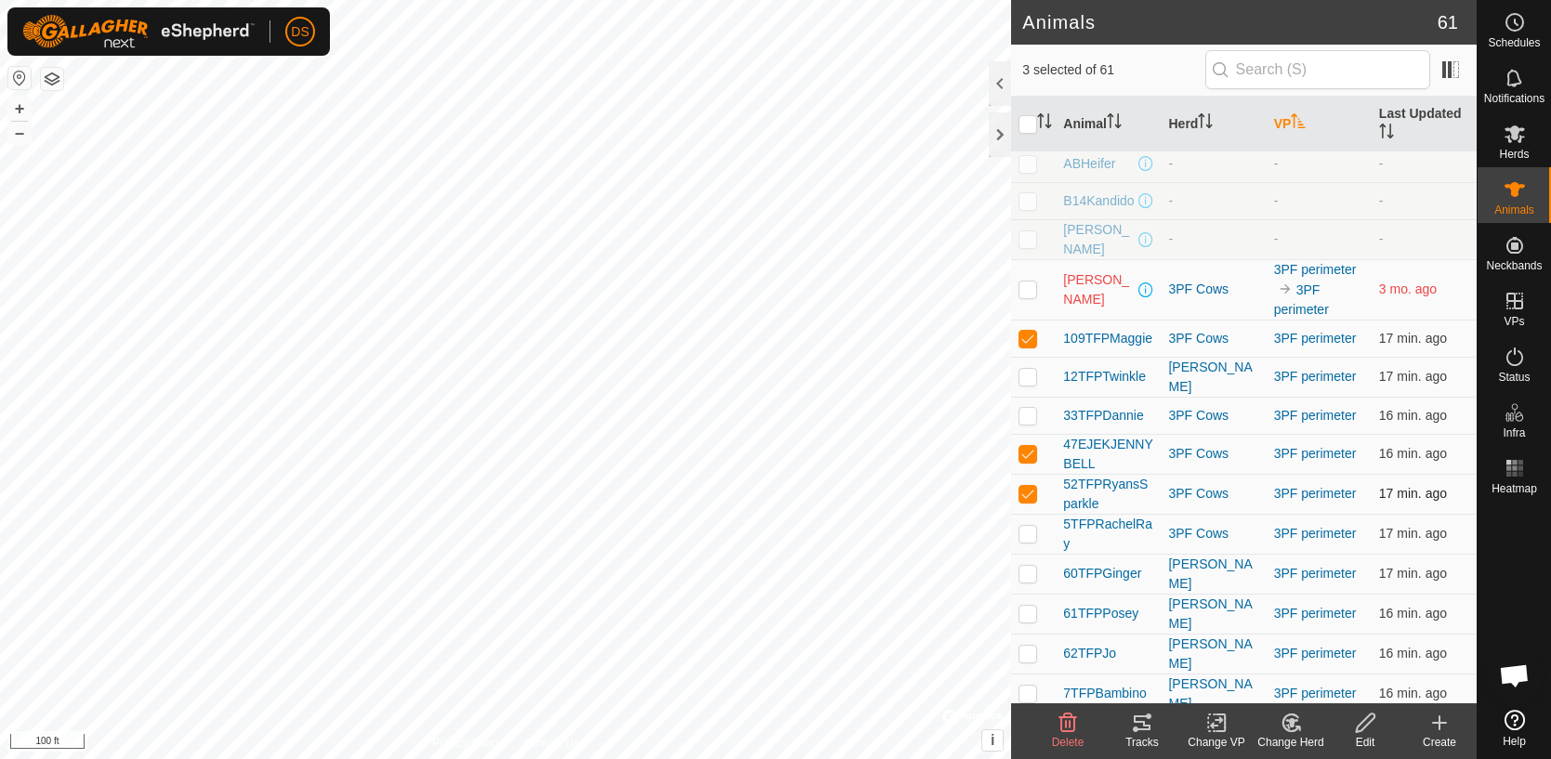
checkbox input "false"
click at [1032, 606] on p-checkbox at bounding box center [1028, 613] width 19 height 15
click at [1025, 606] on p-checkbox at bounding box center [1028, 613] width 19 height 15
checkbox input "false"
click at [1032, 686] on p-checkbox at bounding box center [1028, 693] width 19 height 15
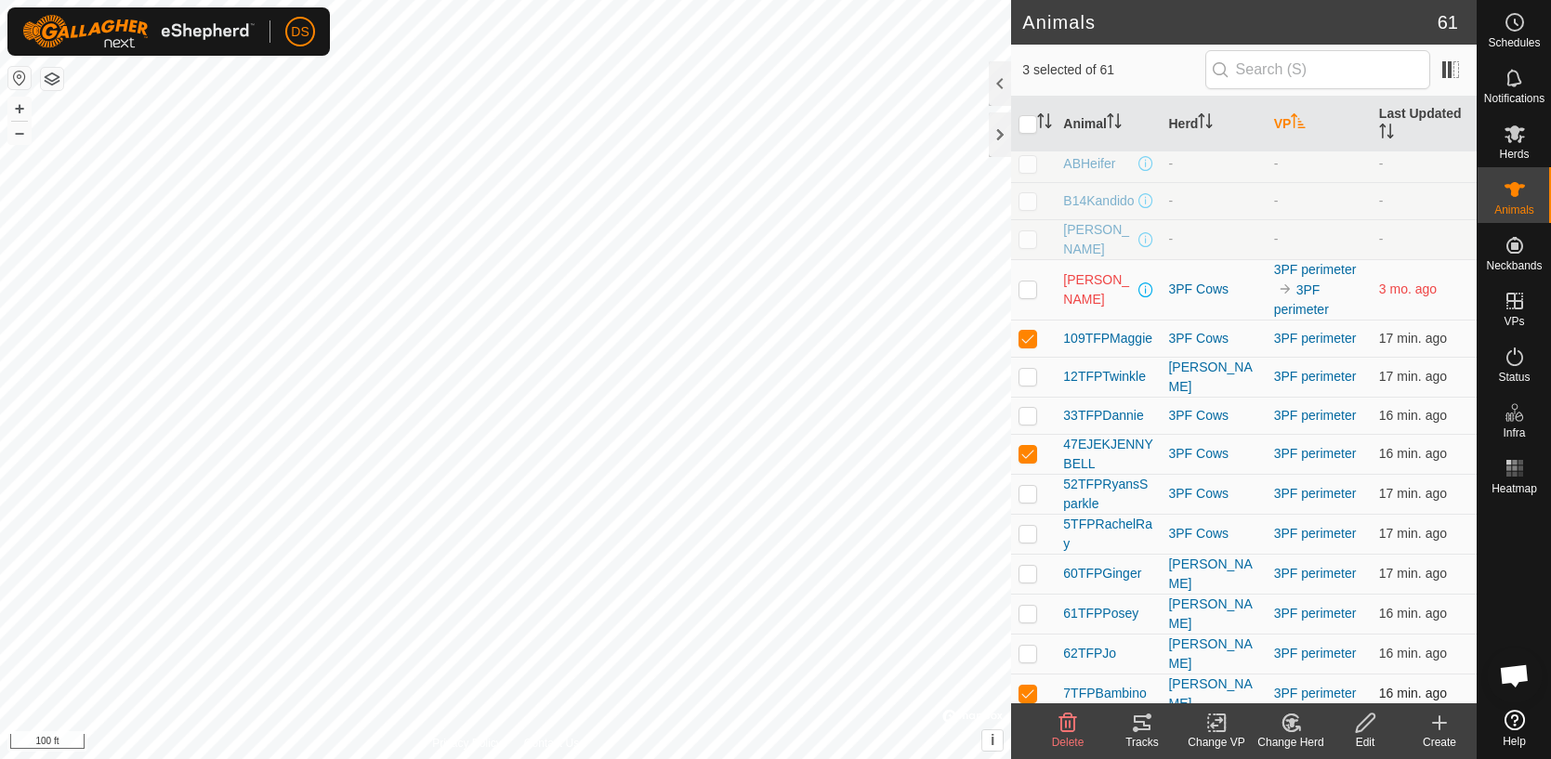
click at [1044, 675] on td at bounding box center [1033, 694] width 45 height 40
checkbox input "false"
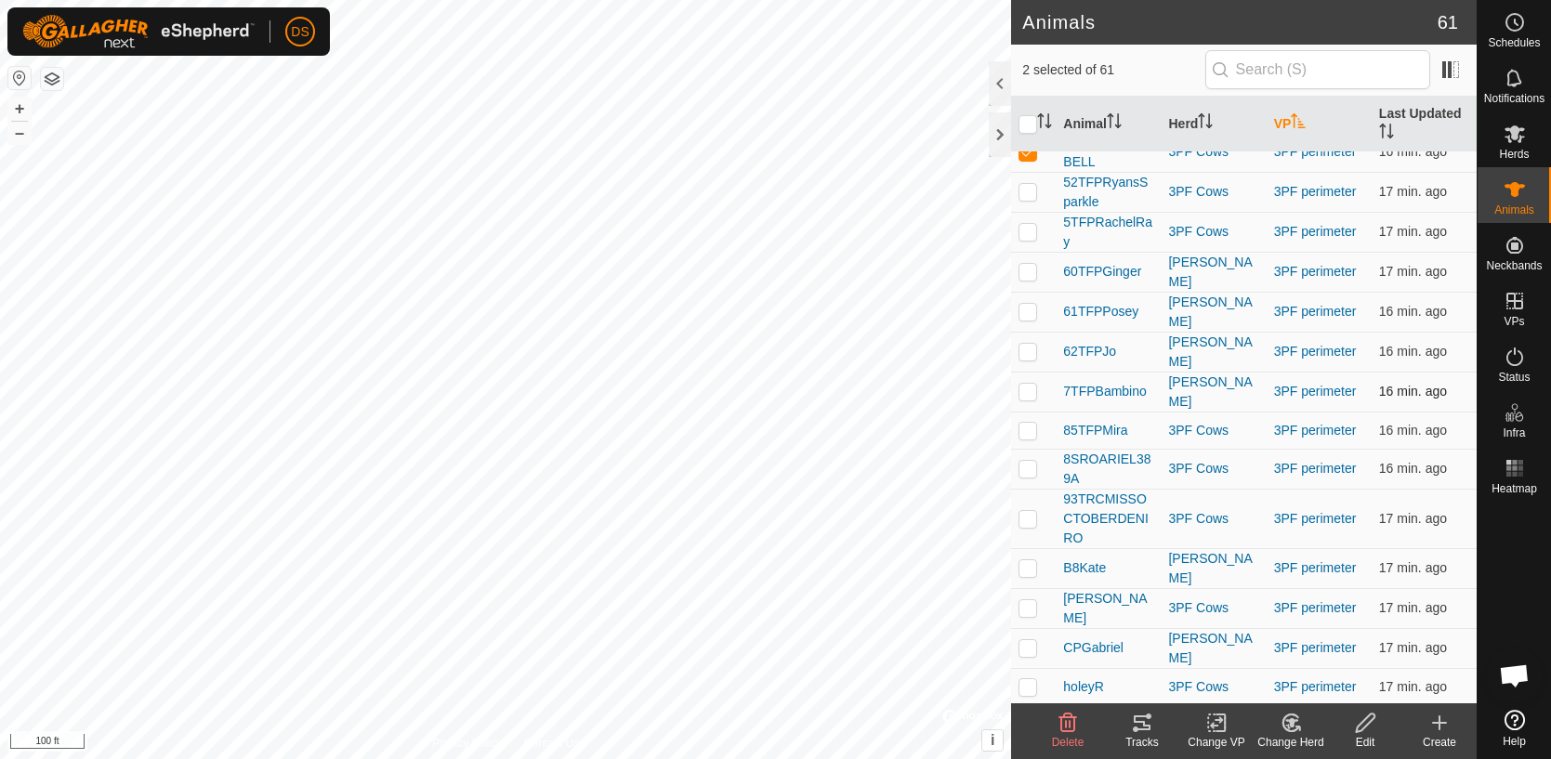
scroll to position [608, 0]
click at [1028, 457] on td at bounding box center [1033, 466] width 45 height 40
checkbox input "true"
click at [1033, 546] on td at bounding box center [1033, 566] width 45 height 40
checkbox input "true"
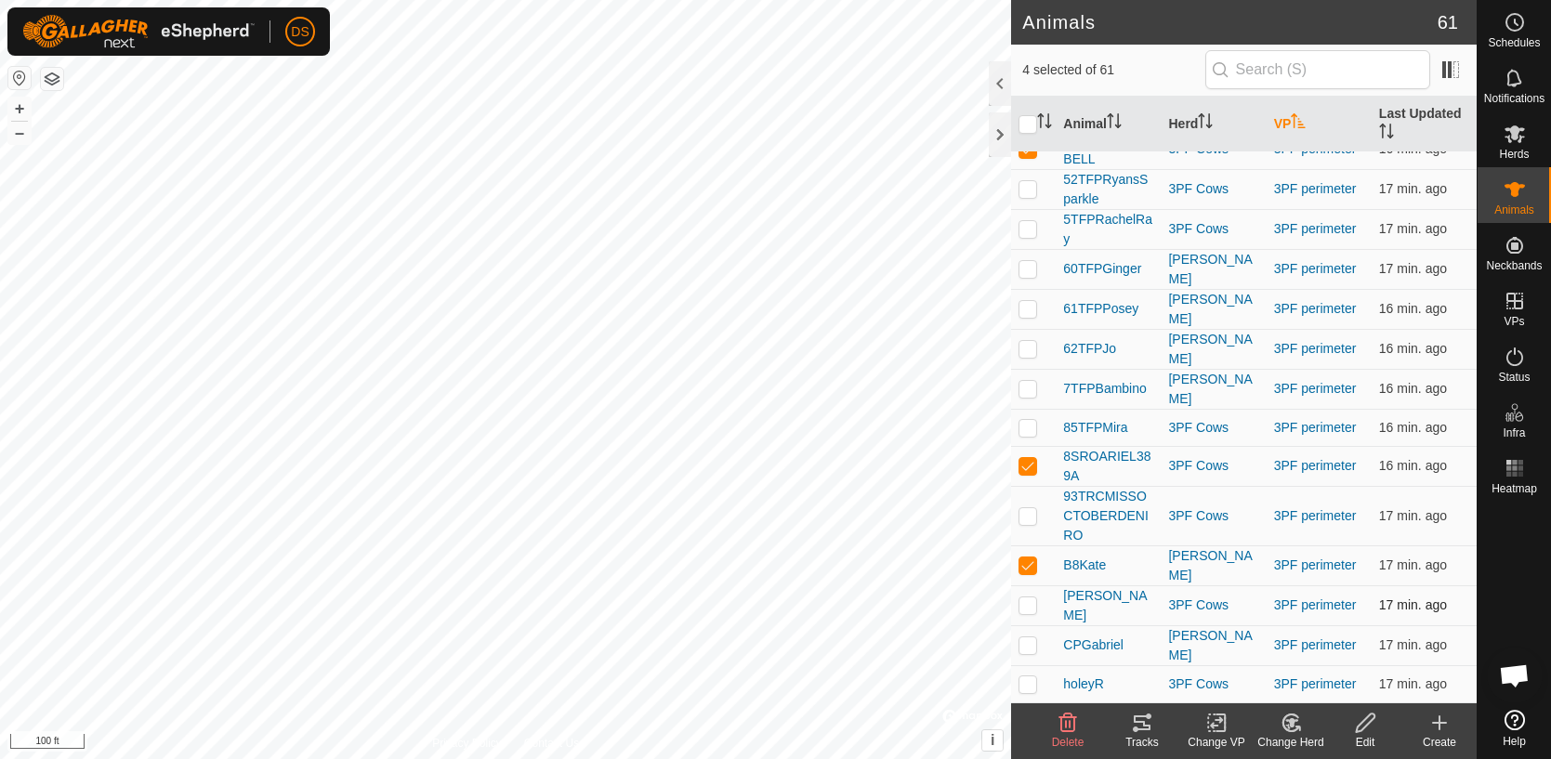
click at [1032, 586] on td at bounding box center [1033, 606] width 45 height 40
click at [1044, 586] on td at bounding box center [1033, 606] width 45 height 40
checkbox input "false"
click at [1043, 626] on td at bounding box center [1033, 646] width 45 height 40
checkbox input "true"
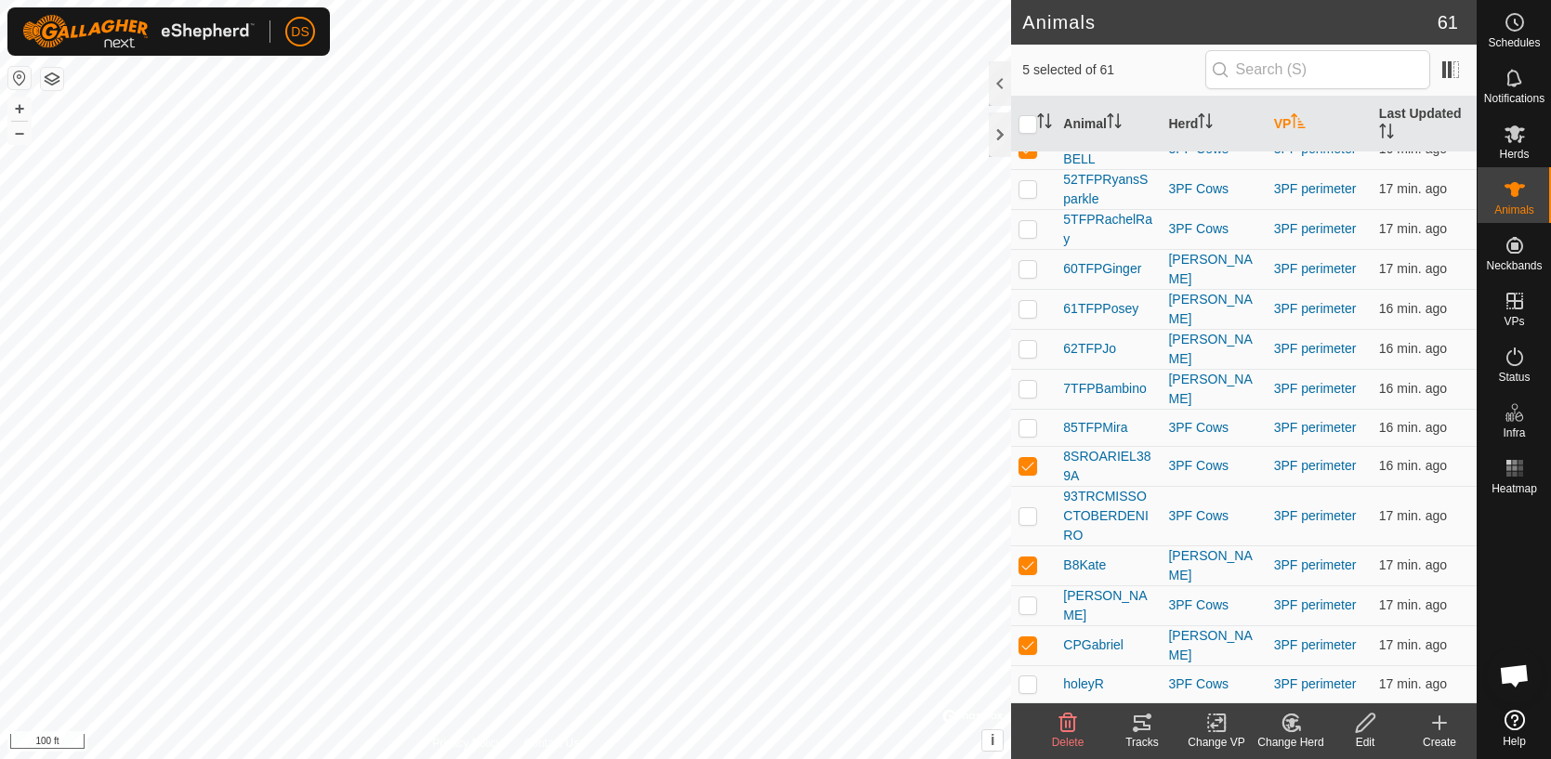
click at [1146, 734] on div "Tracks" at bounding box center [1142, 742] width 74 height 17
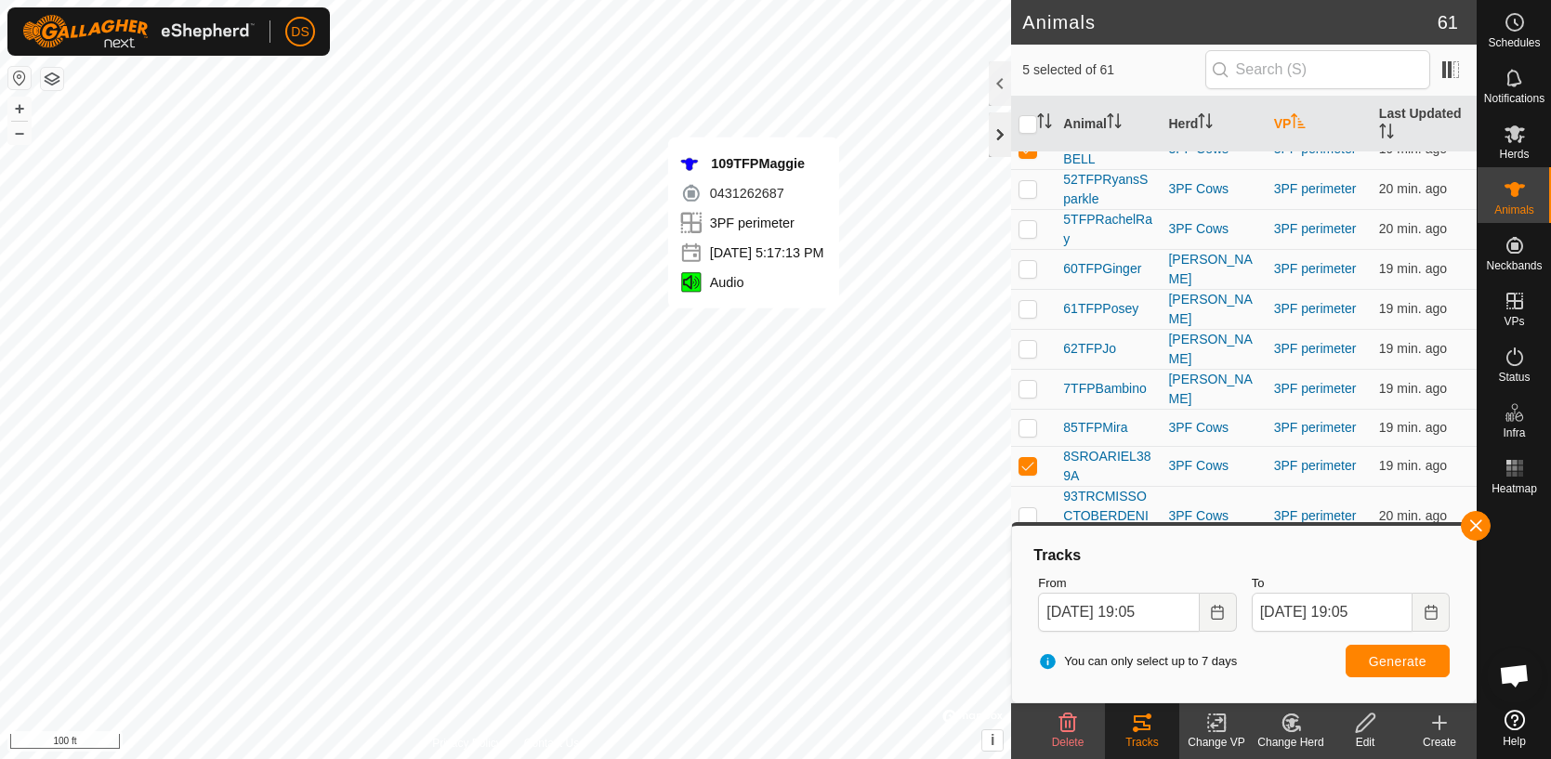
click at [991, 148] on div at bounding box center [1000, 134] width 22 height 45
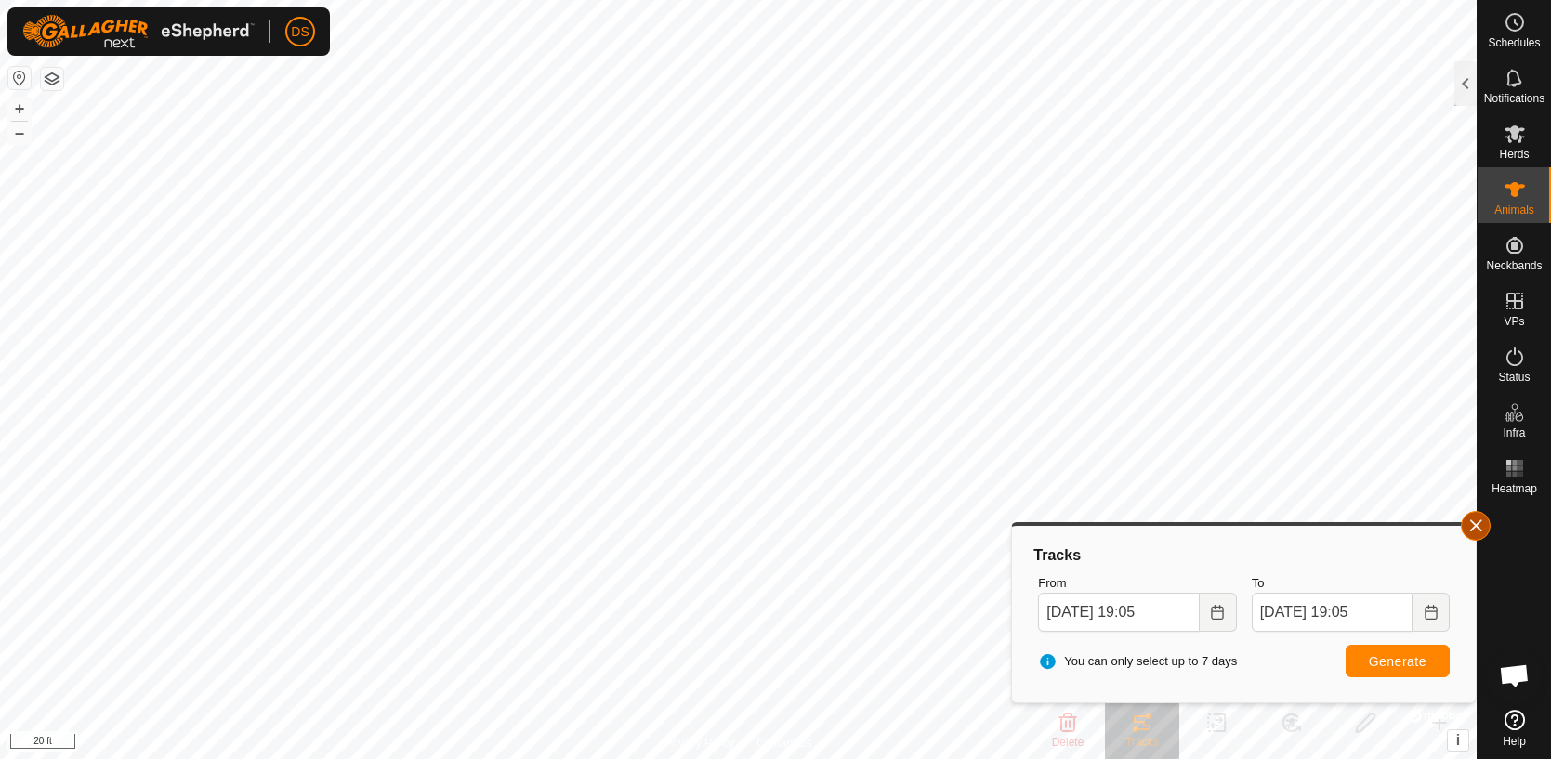
click at [1484, 531] on button "button" at bounding box center [1476, 526] width 30 height 30
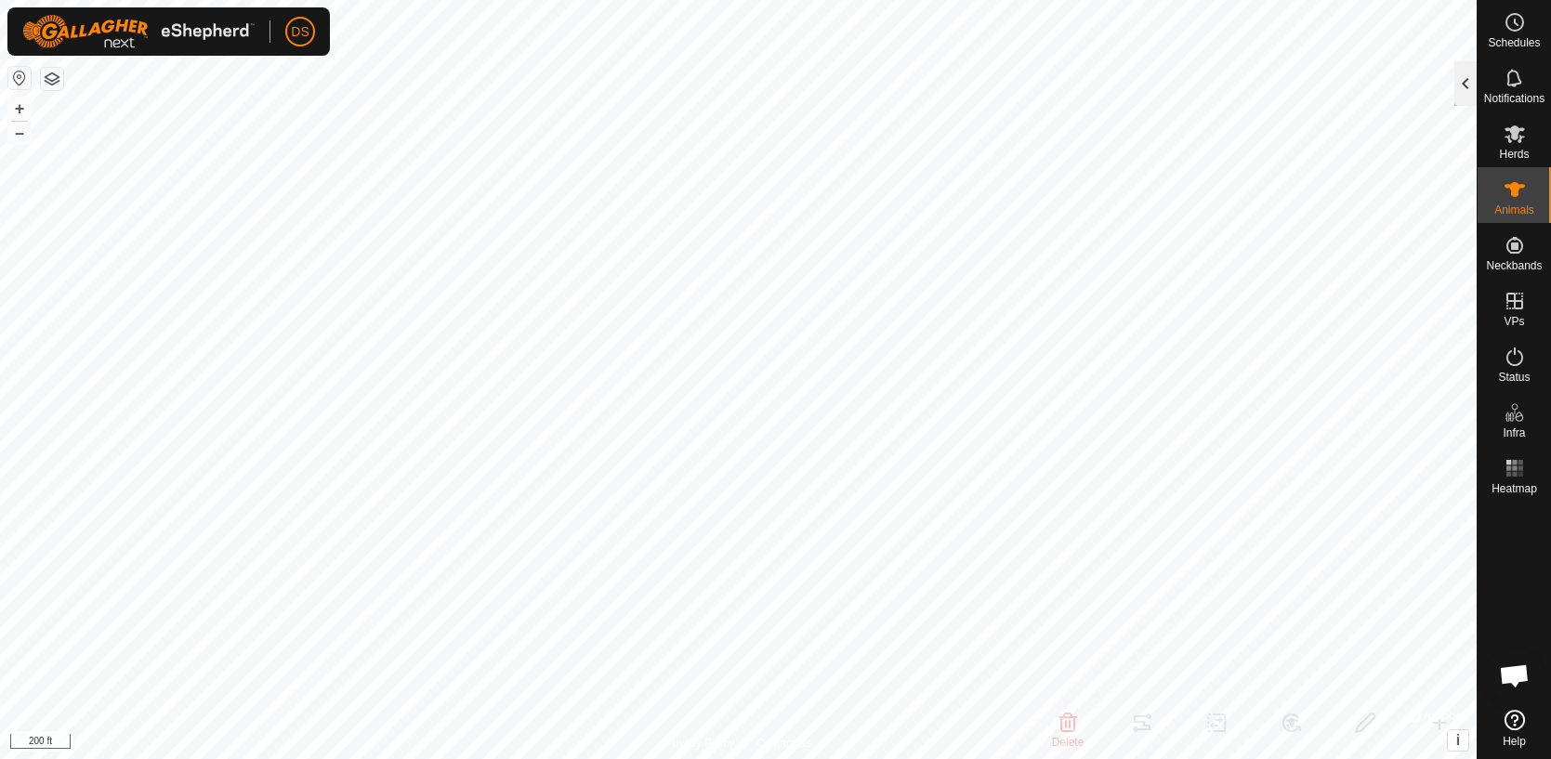
click at [1466, 91] on div at bounding box center [1466, 83] width 22 height 45
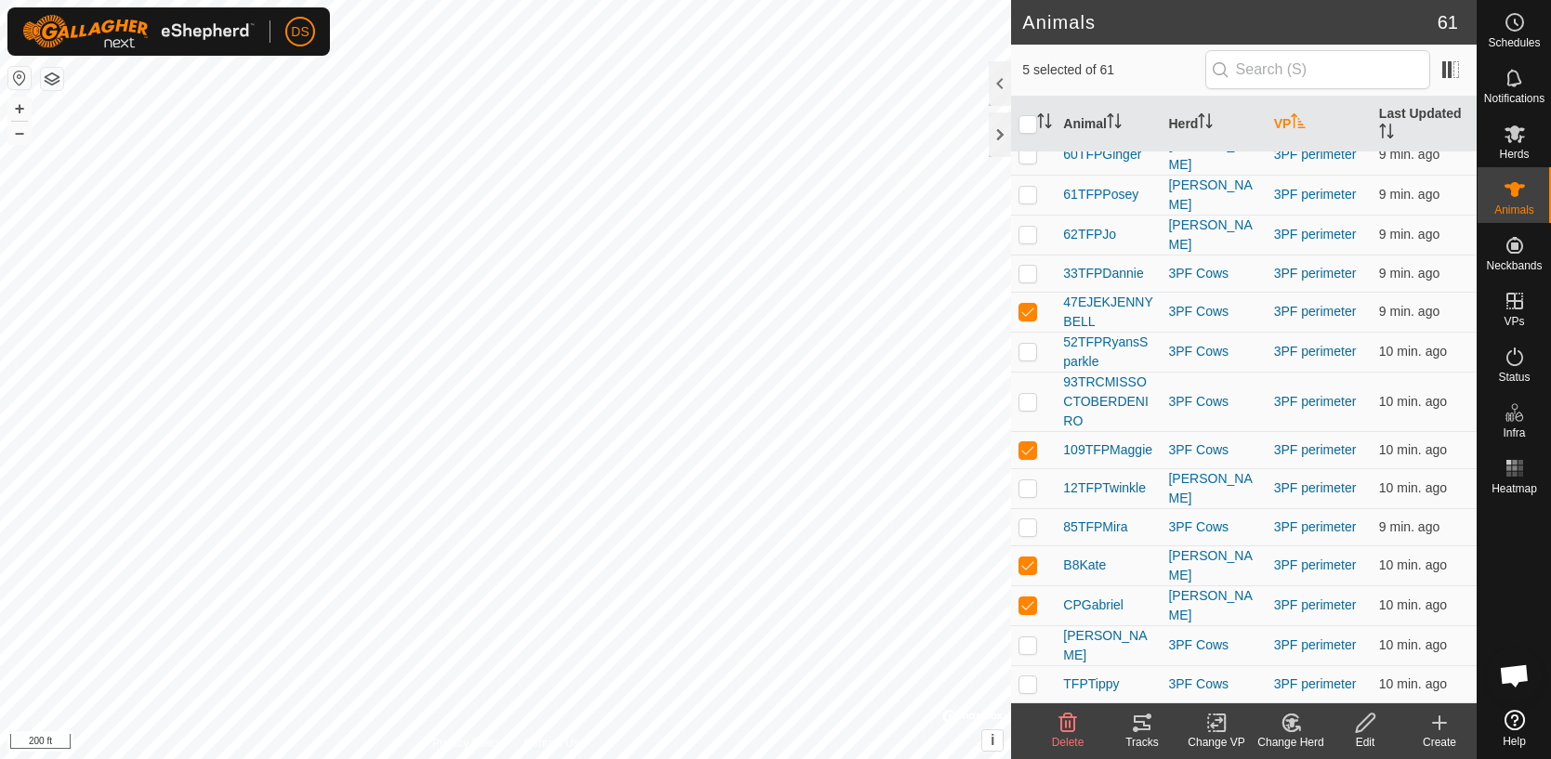
click at [1143, 731] on icon at bounding box center [1142, 723] width 22 height 22
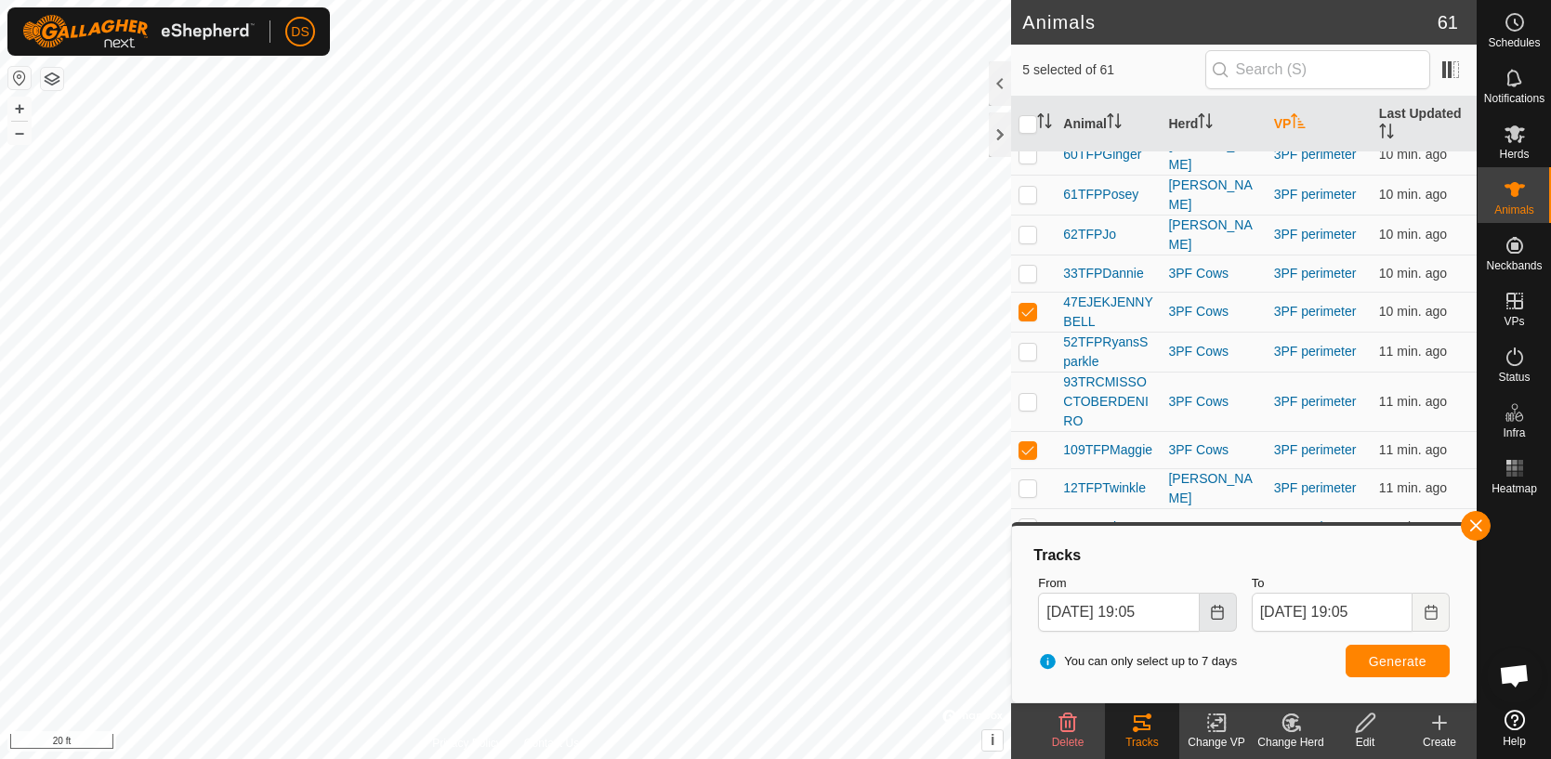
click at [1223, 620] on button "Choose Date" at bounding box center [1218, 612] width 37 height 39
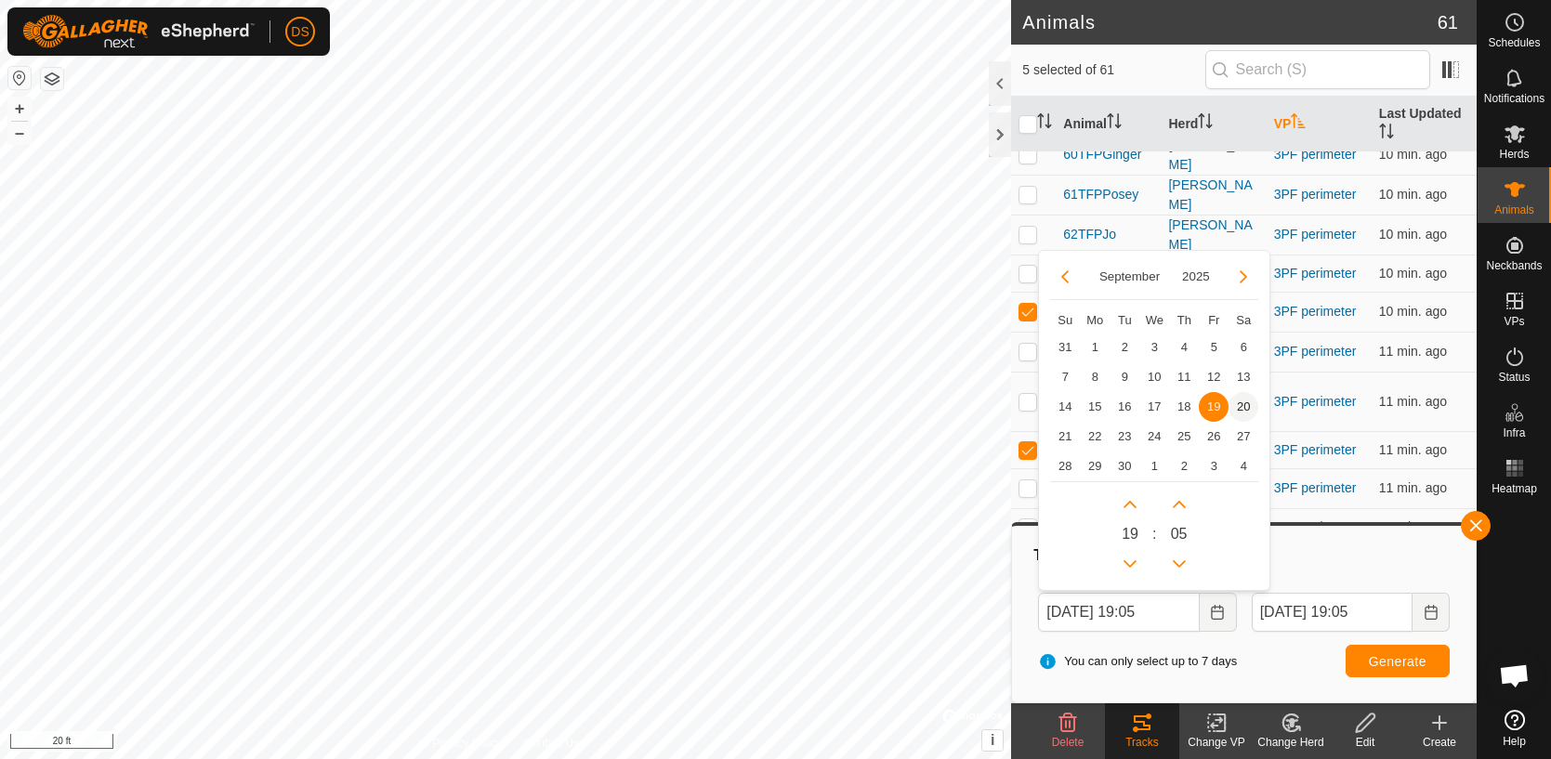
click at [1248, 412] on span "20" at bounding box center [1244, 407] width 30 height 30
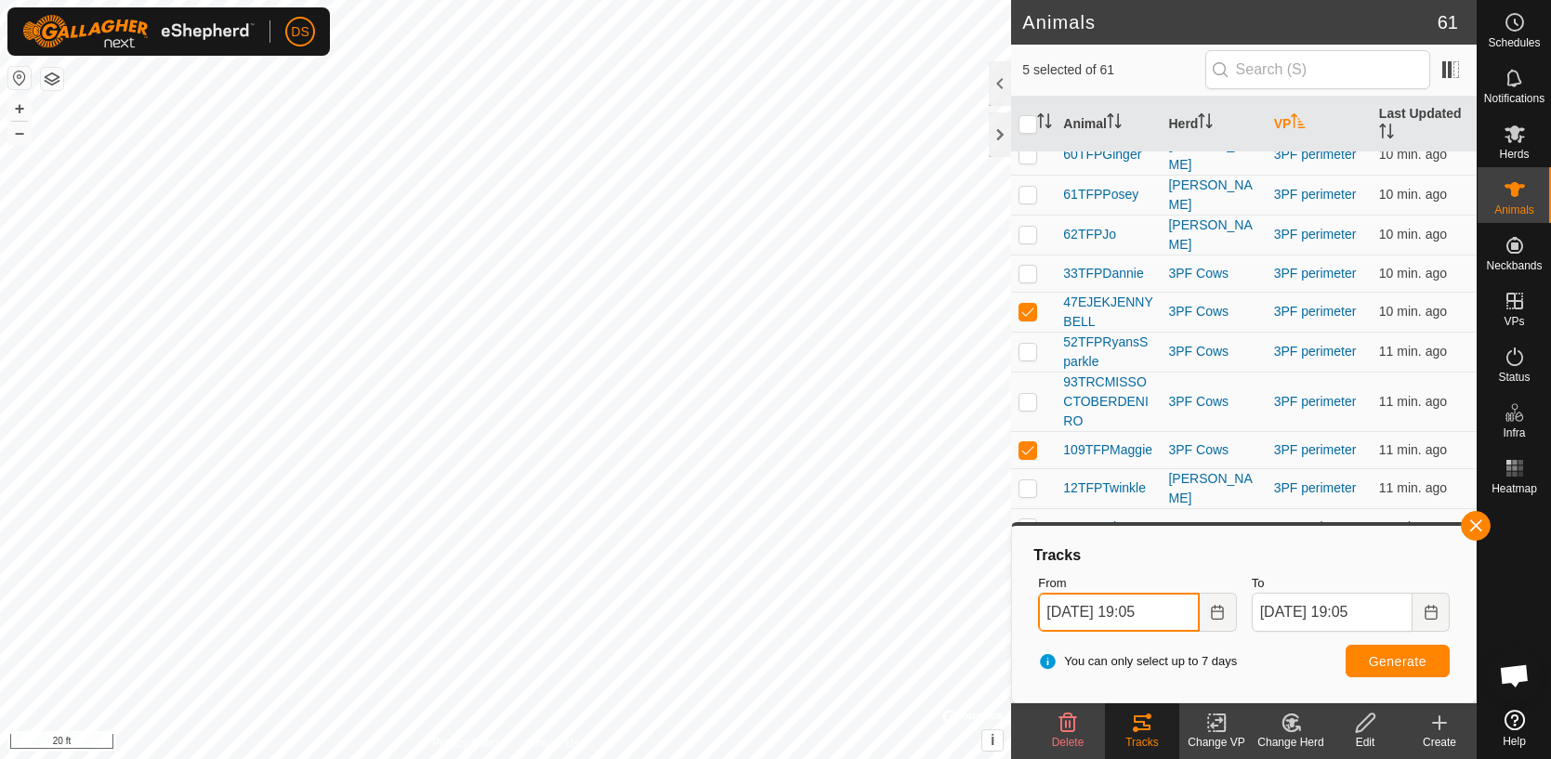
click at [1156, 617] on input "[DATE] 19:05" at bounding box center [1118, 612] width 161 height 39
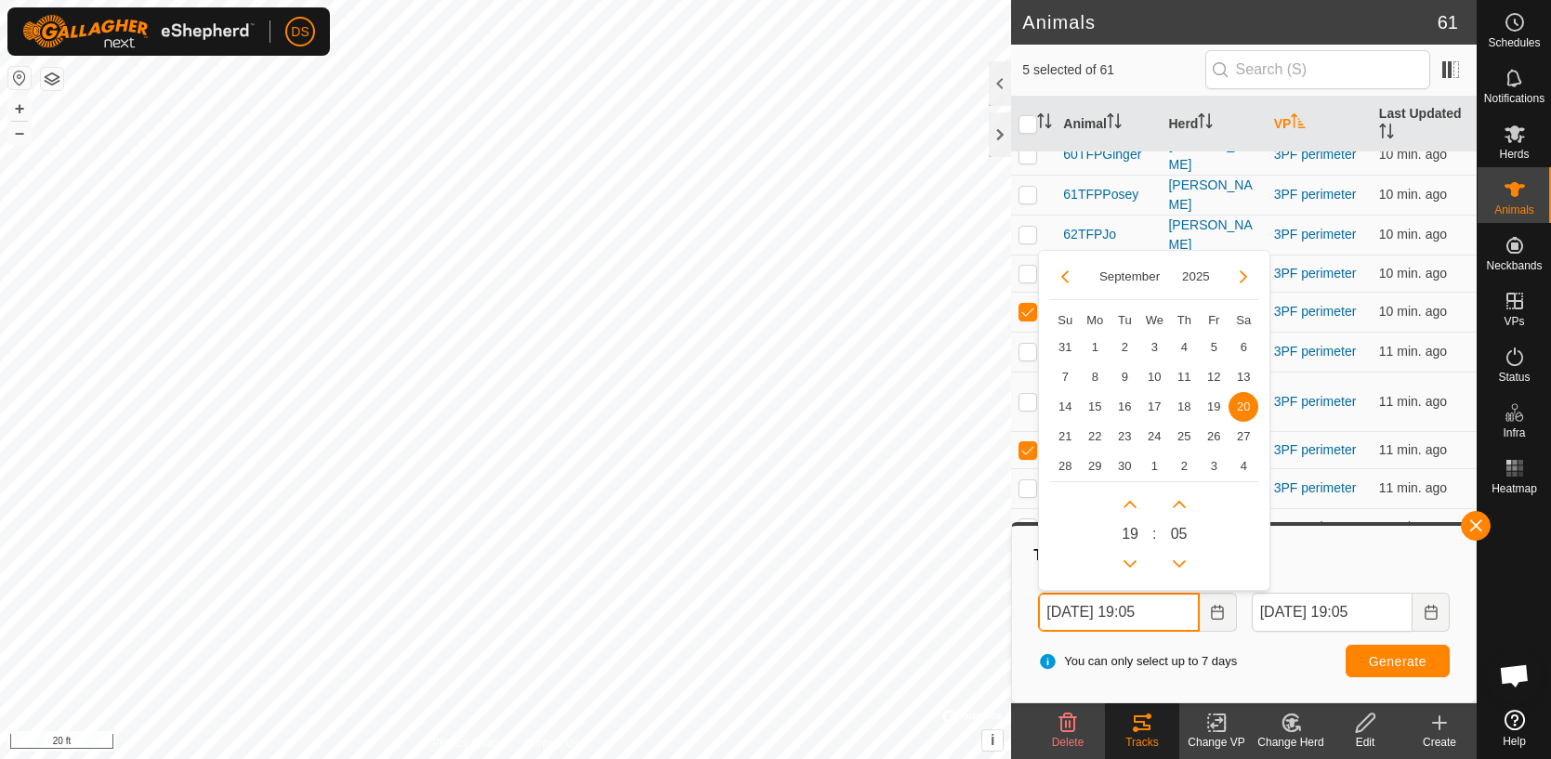
click at [1153, 616] on input "[DATE] 19:05" at bounding box center [1118, 612] width 161 height 39
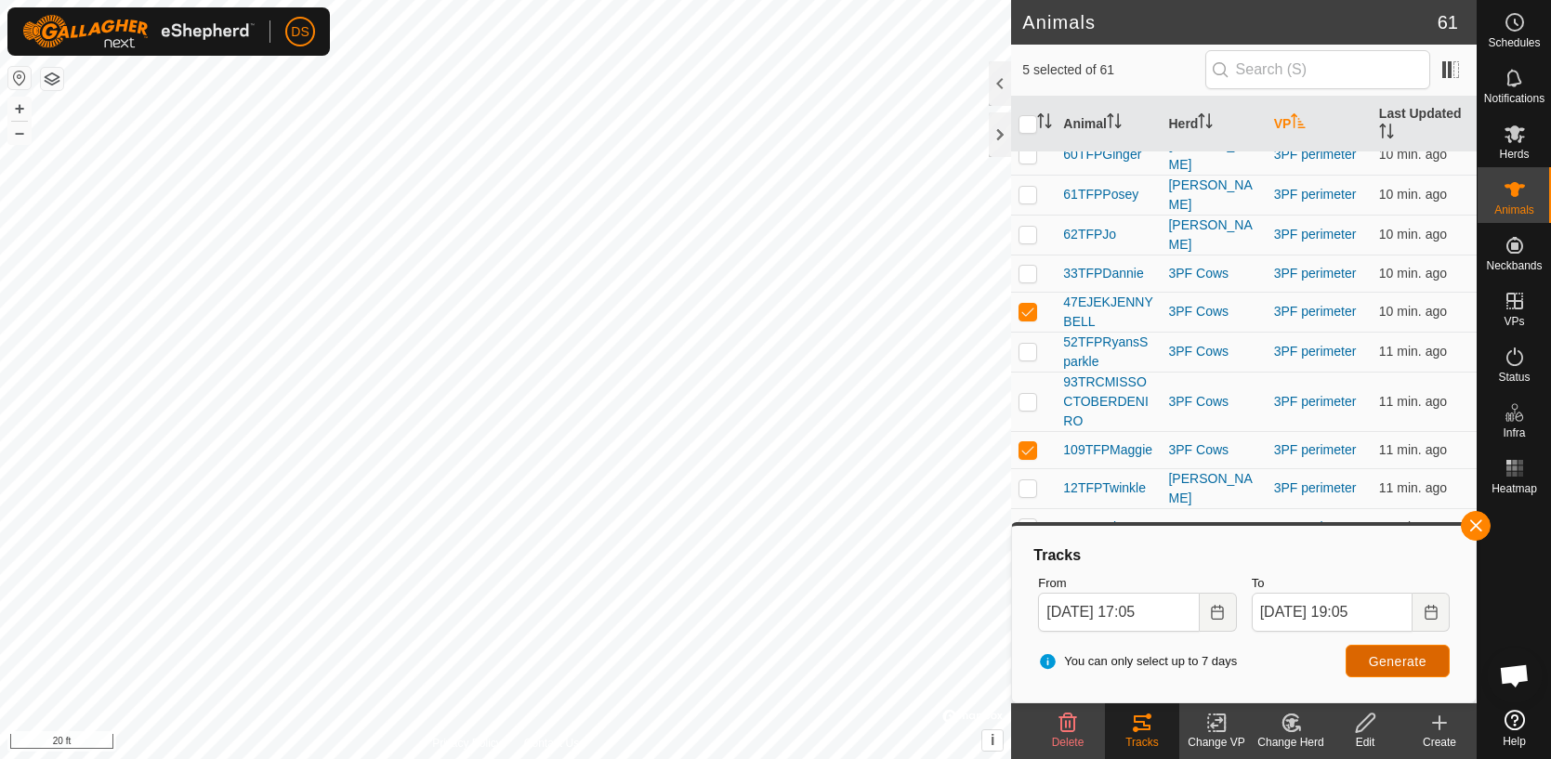
click at [1404, 664] on span "Generate" at bounding box center [1398, 661] width 58 height 15
click at [1224, 619] on button "Choose Date" at bounding box center [1218, 612] width 37 height 39
type input "[DATE] 16:05"
click at [1395, 660] on span "Generate" at bounding box center [1398, 661] width 58 height 15
click at [1346, 645] on button "Generate" at bounding box center [1398, 661] width 104 height 33
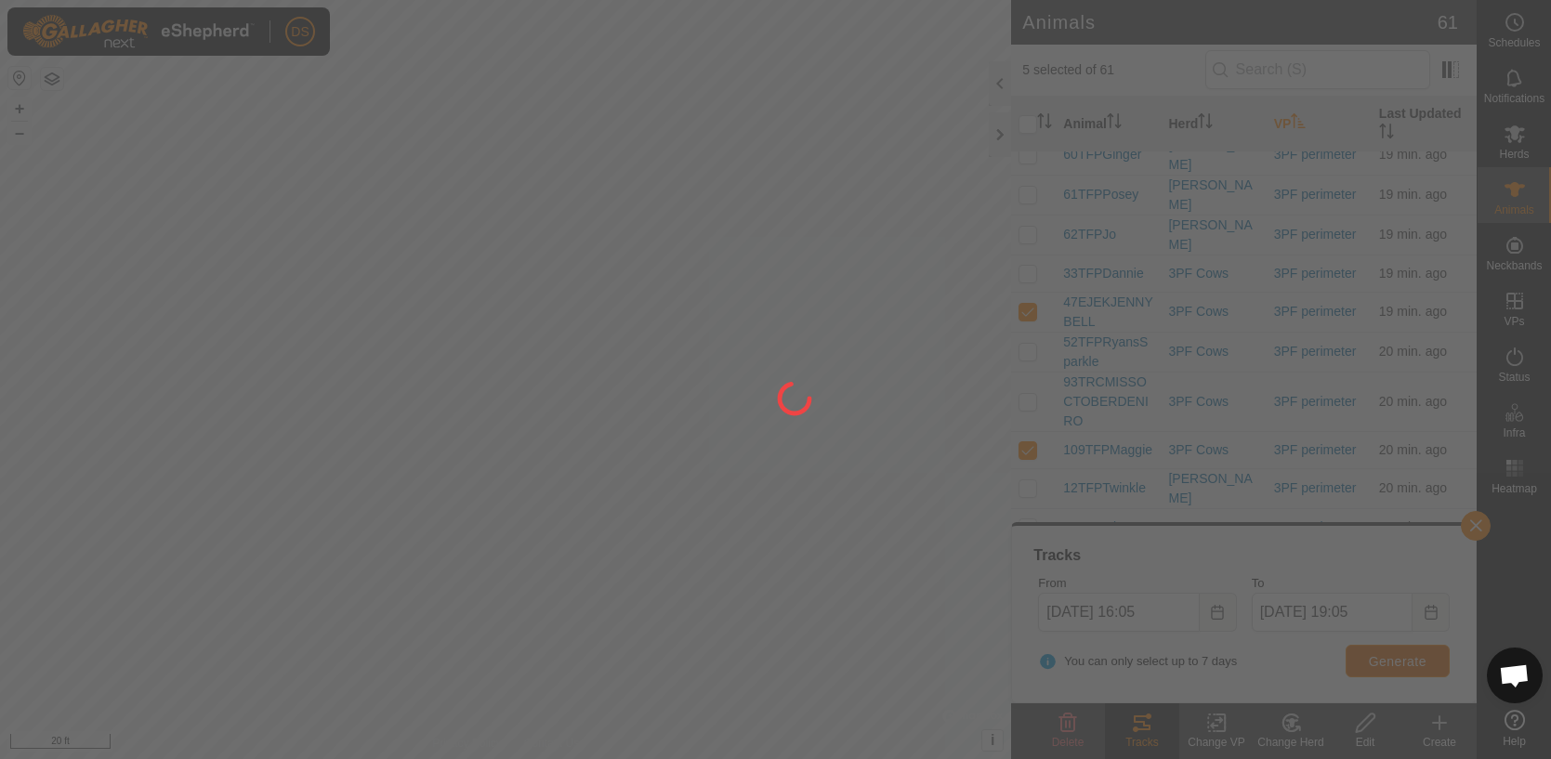
click at [1346, 645] on button "Generate" at bounding box center [1398, 661] width 104 height 33
